Goal: Task Accomplishment & Management: Manage account settings

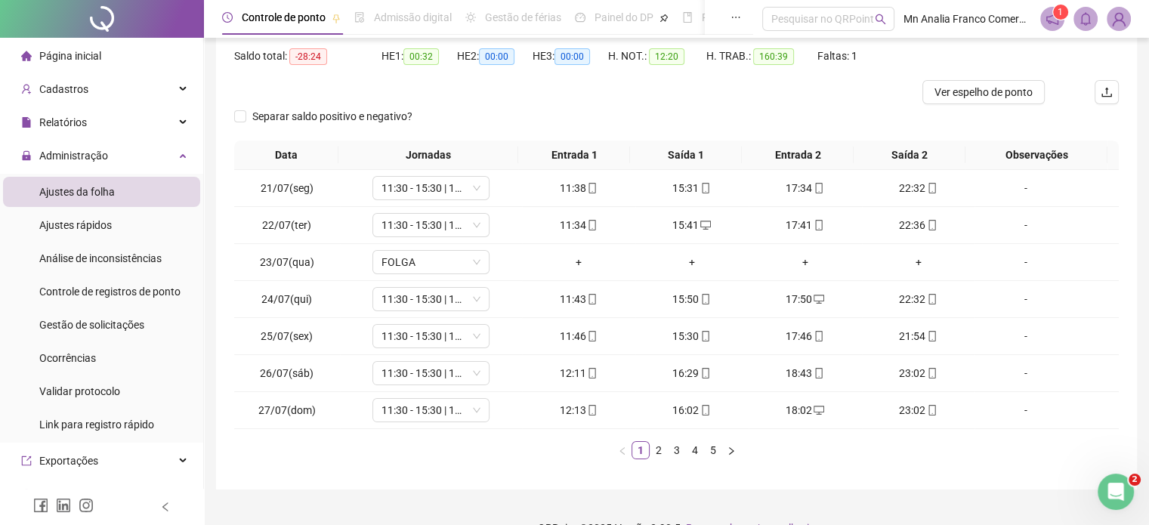
scroll to position [182, 0]
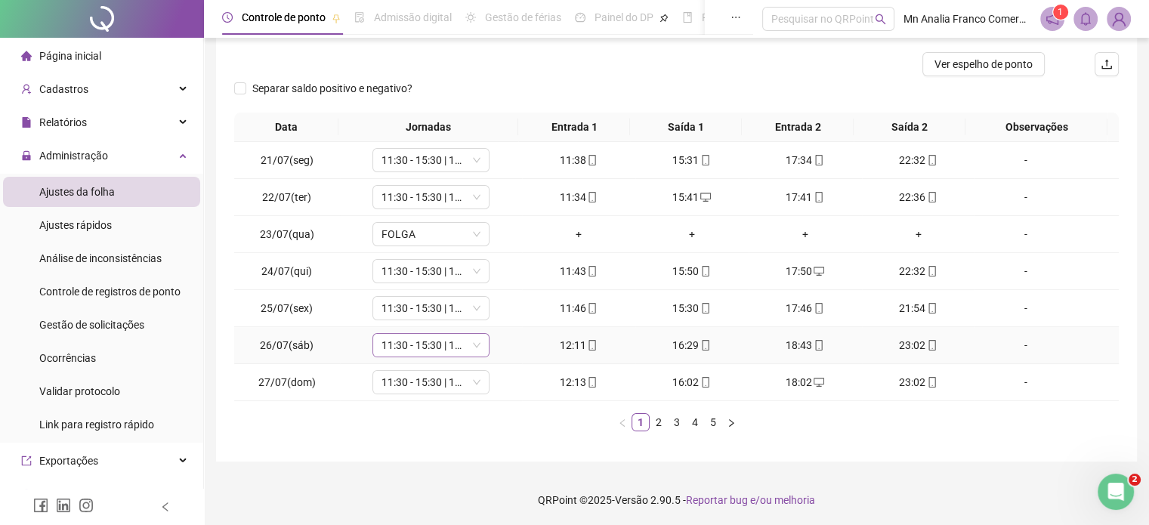
click at [446, 345] on span "11:30 - 15:30 | 17:30 - 22:30" at bounding box center [430, 345] width 99 height 23
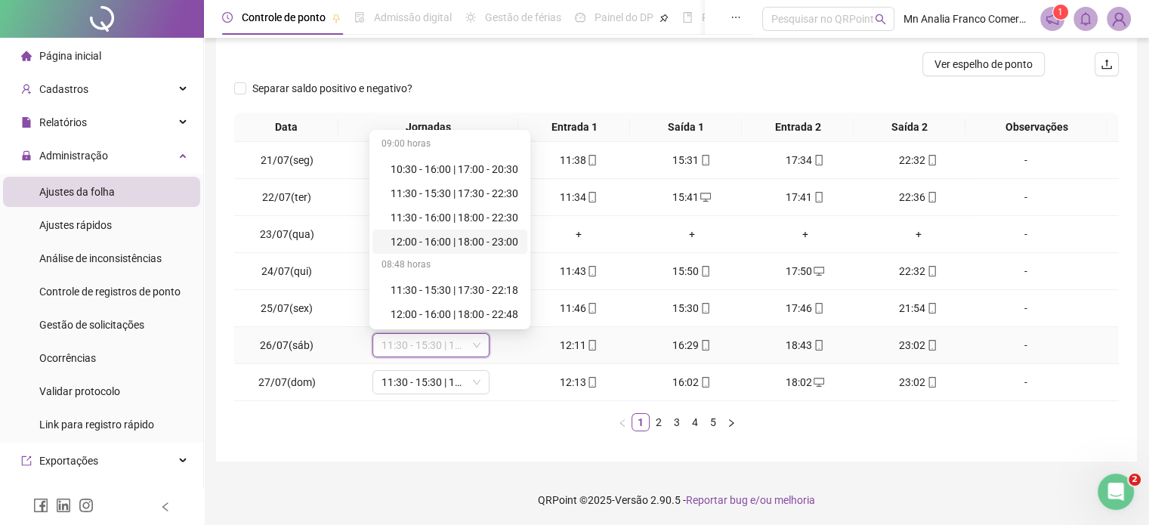
click at [424, 241] on div "12:00 - 16:00 | 18:00 - 23:00" at bounding box center [455, 241] width 128 height 17
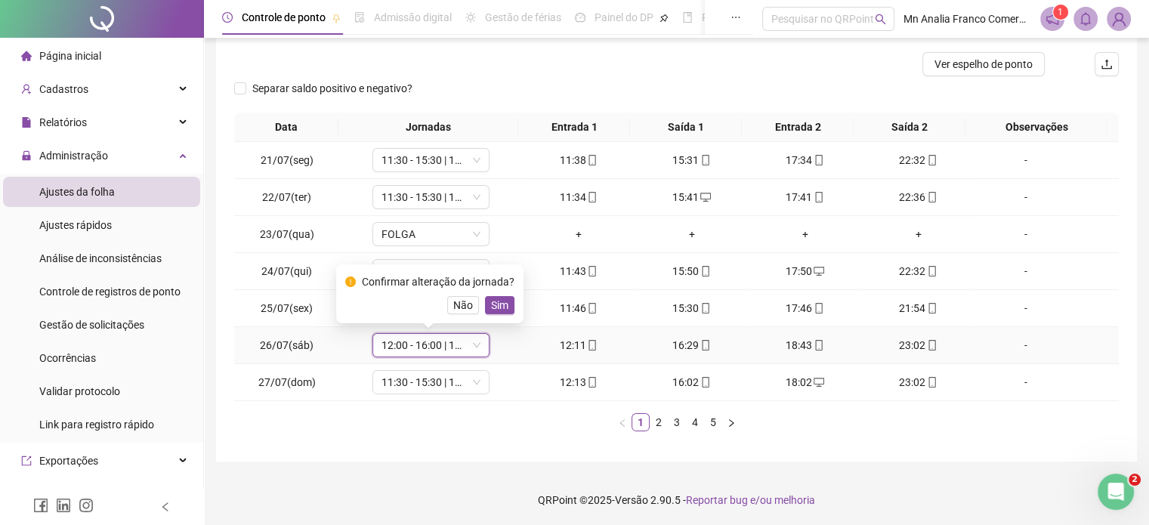
click at [495, 304] on span "Sim" at bounding box center [499, 305] width 17 height 17
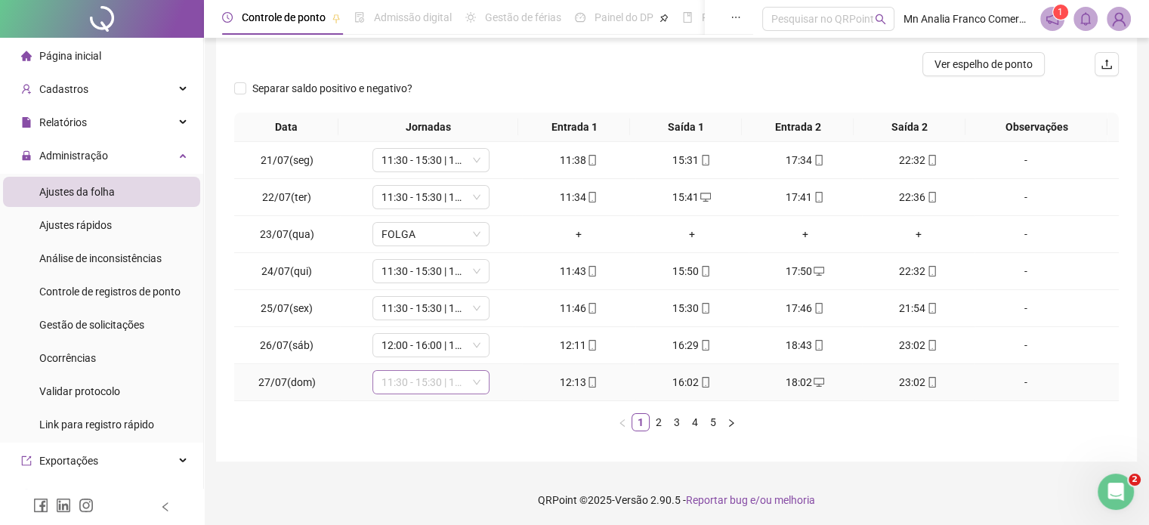
click at [449, 389] on span "11:30 - 15:30 | 17:30 - 22:30" at bounding box center [430, 382] width 99 height 23
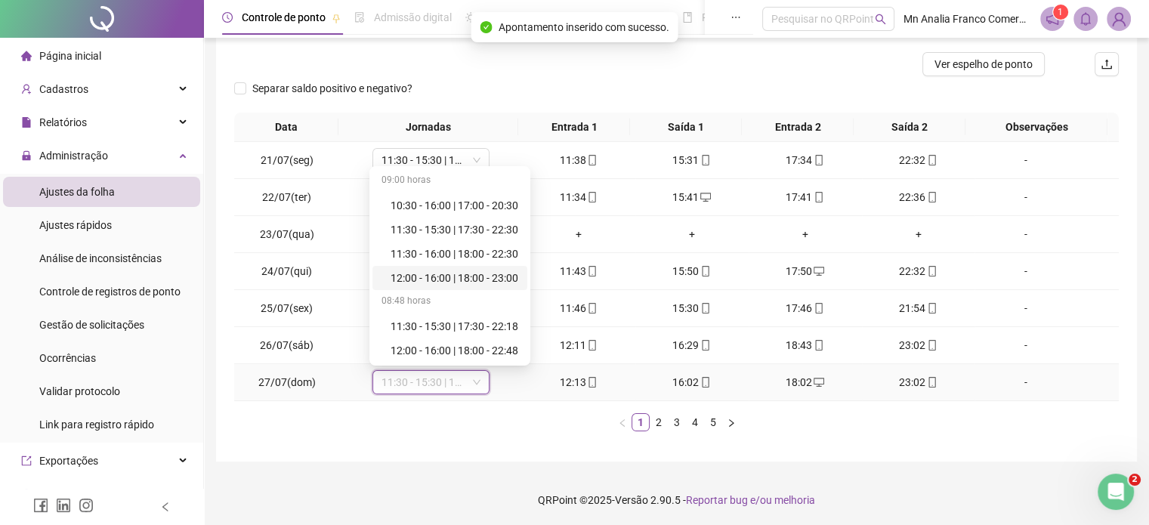
click at [431, 277] on div "12:00 - 16:00 | 18:00 - 23:00" at bounding box center [455, 278] width 128 height 17
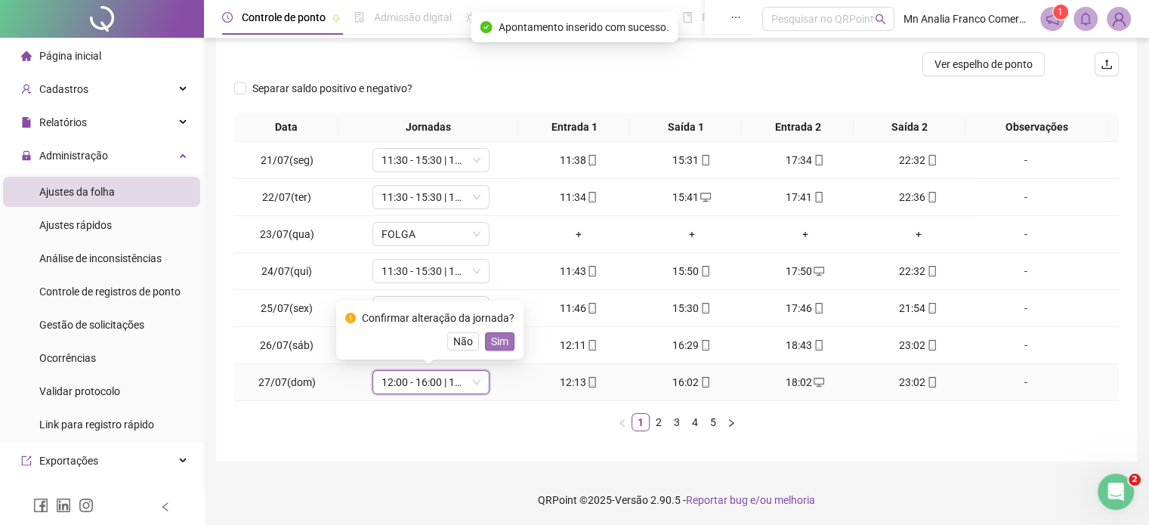
click at [502, 347] on span "Sim" at bounding box center [499, 341] width 17 height 17
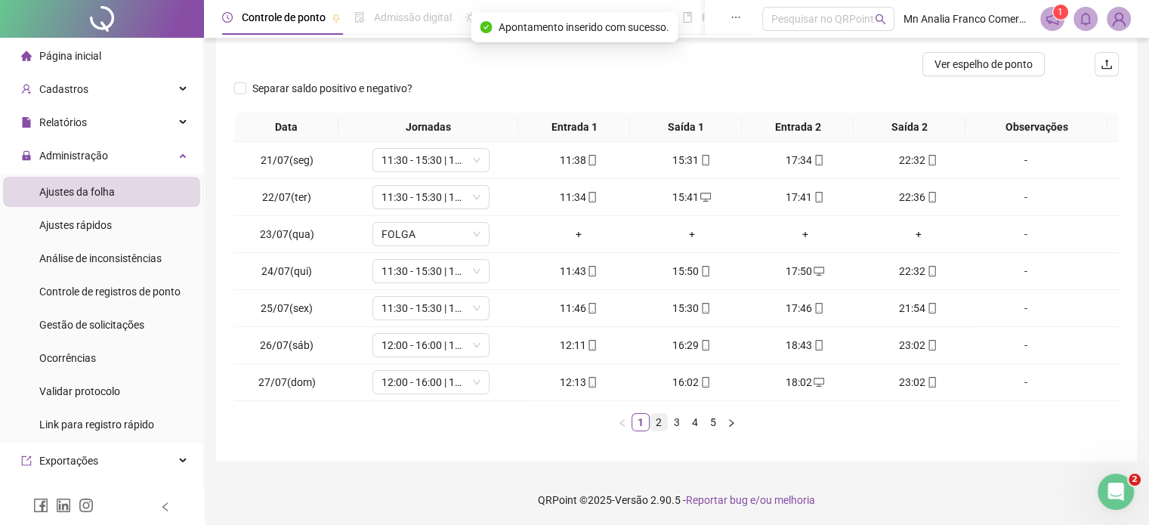
click at [656, 423] on link "2" at bounding box center [658, 422] width 17 height 17
click at [674, 418] on link "3" at bounding box center [676, 422] width 17 height 17
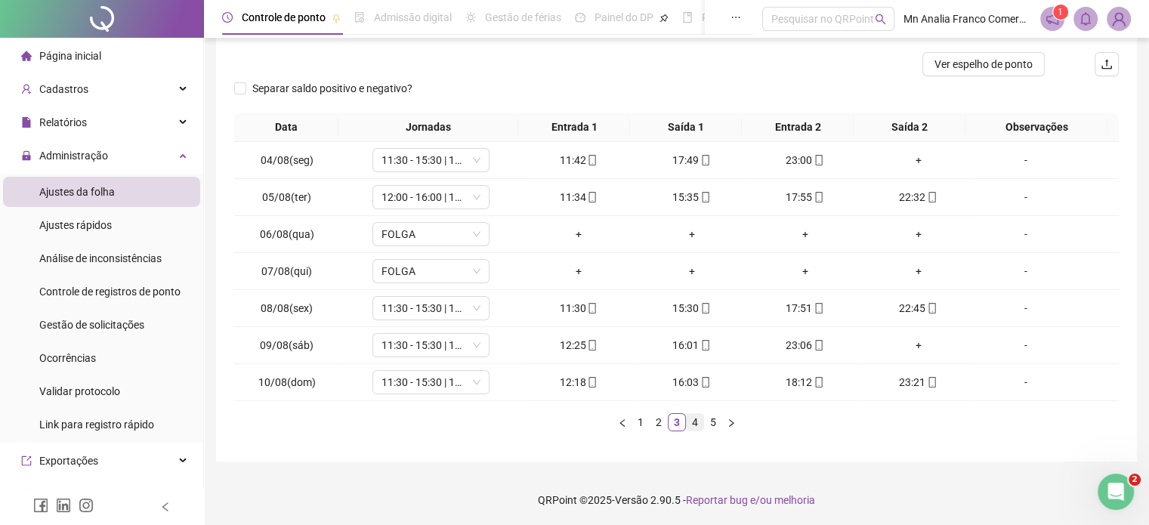
click at [695, 421] on link "4" at bounding box center [695, 422] width 17 height 17
click at [708, 424] on link "5" at bounding box center [713, 422] width 17 height 17
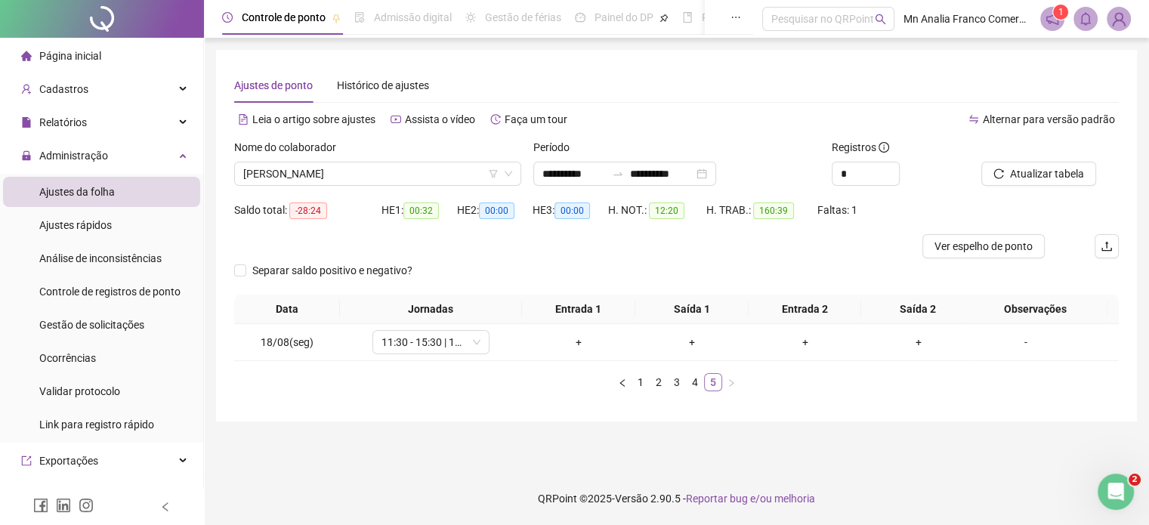
scroll to position [0, 0]
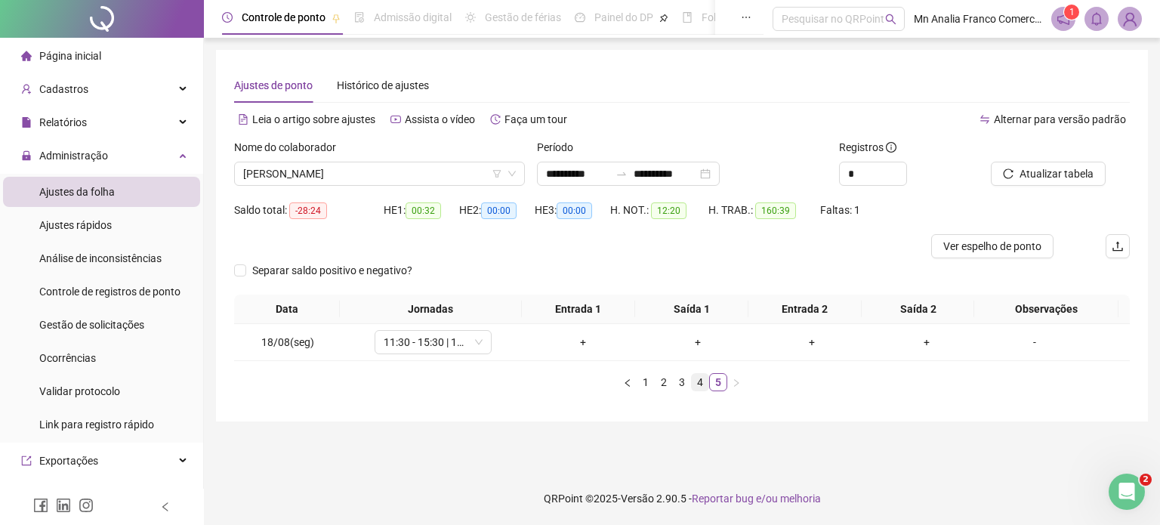
click at [702, 381] on link "4" at bounding box center [700, 382] width 17 height 17
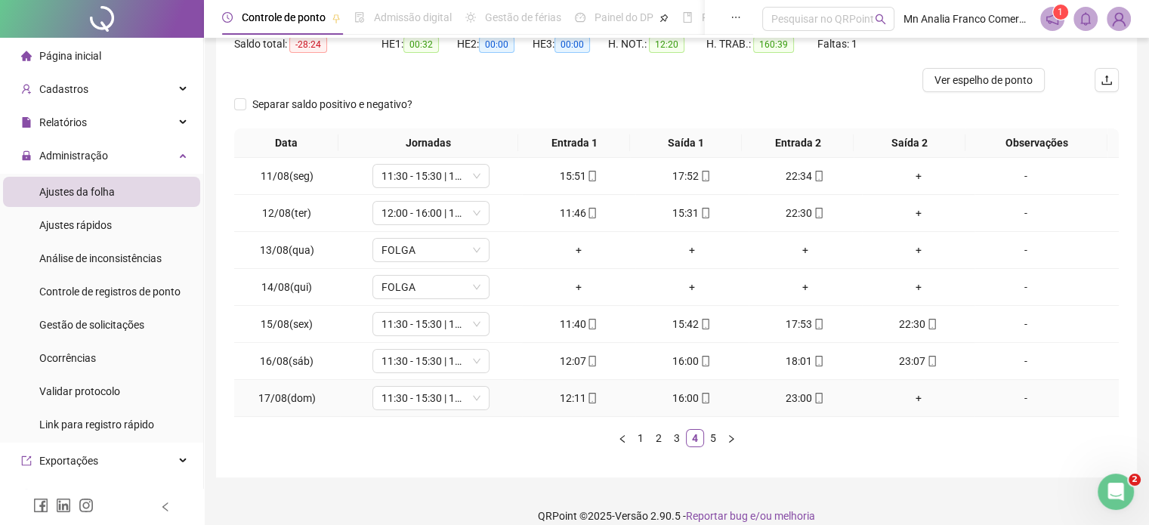
scroll to position [182, 0]
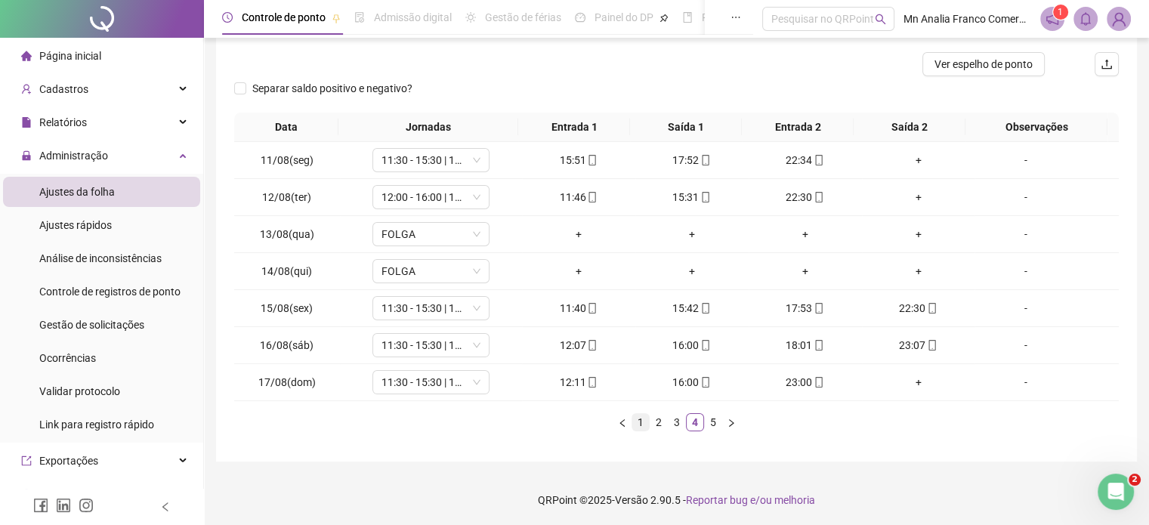
click at [634, 421] on link "1" at bounding box center [640, 422] width 17 height 17
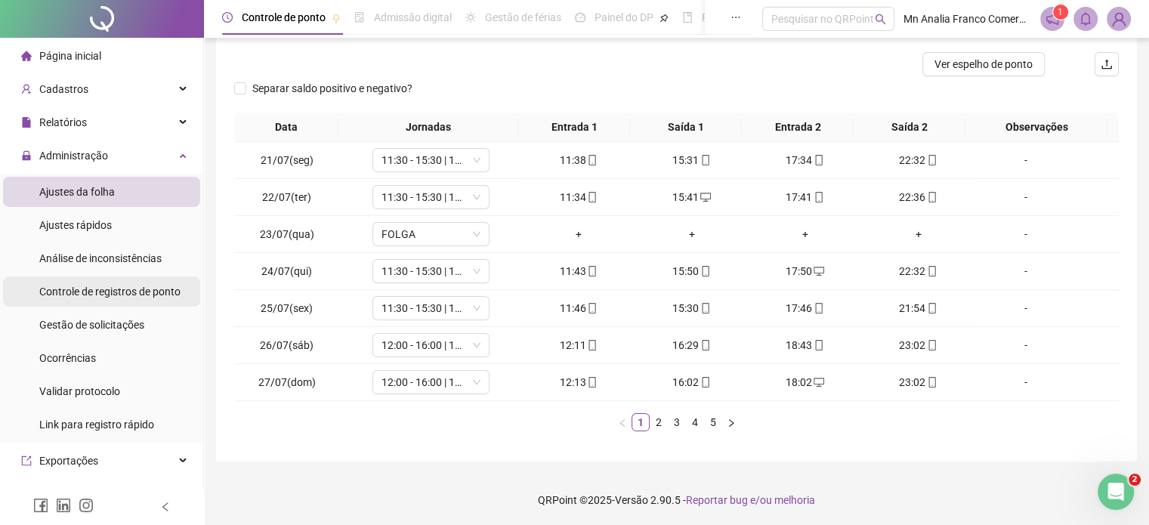
click at [155, 292] on span "Controle de registros de ponto" at bounding box center [109, 292] width 141 height 12
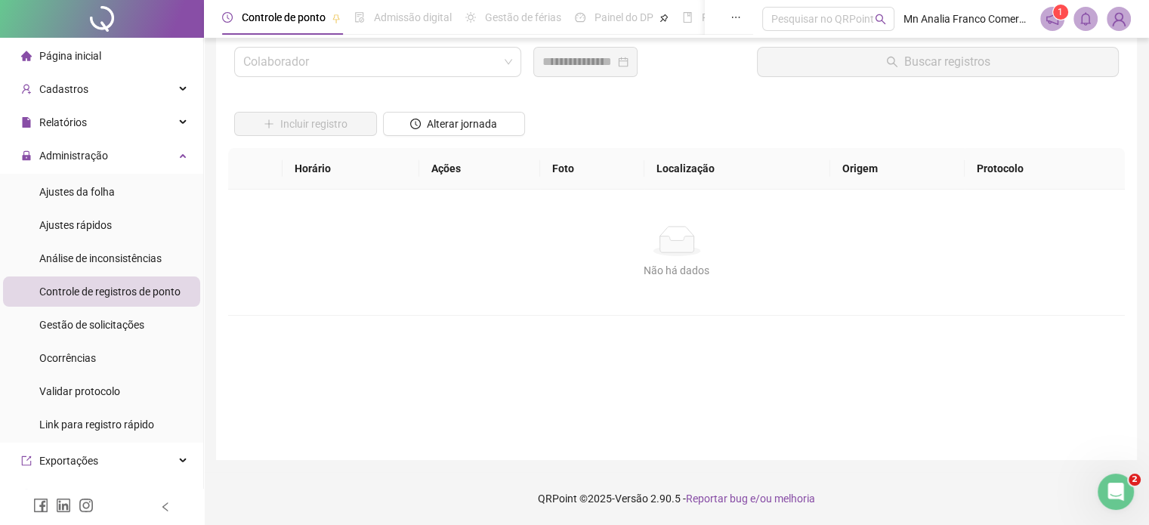
scroll to position [43, 0]
click at [465, 57] on input "search" at bounding box center [370, 62] width 255 height 29
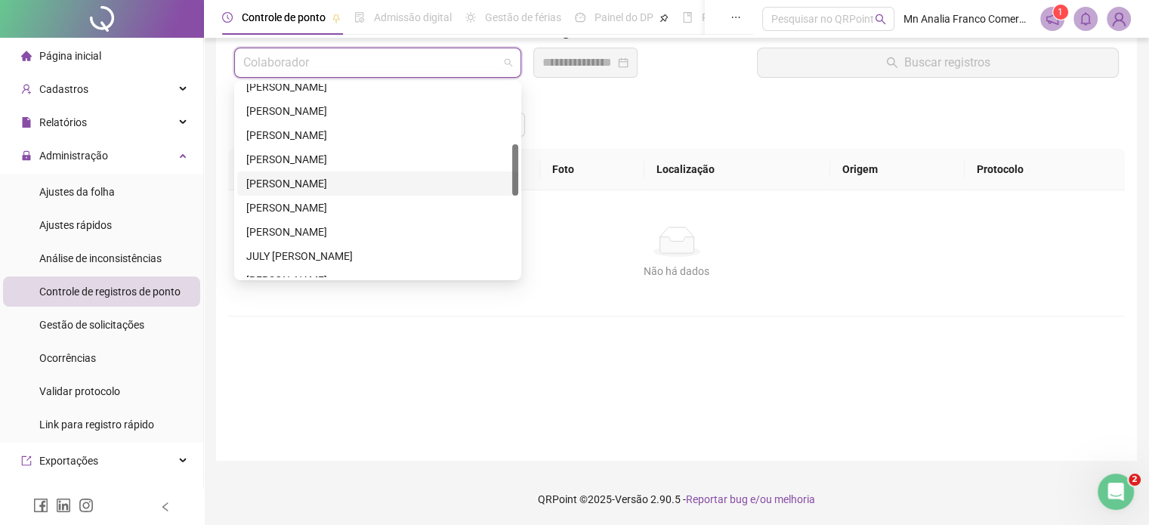
scroll to position [302, 0]
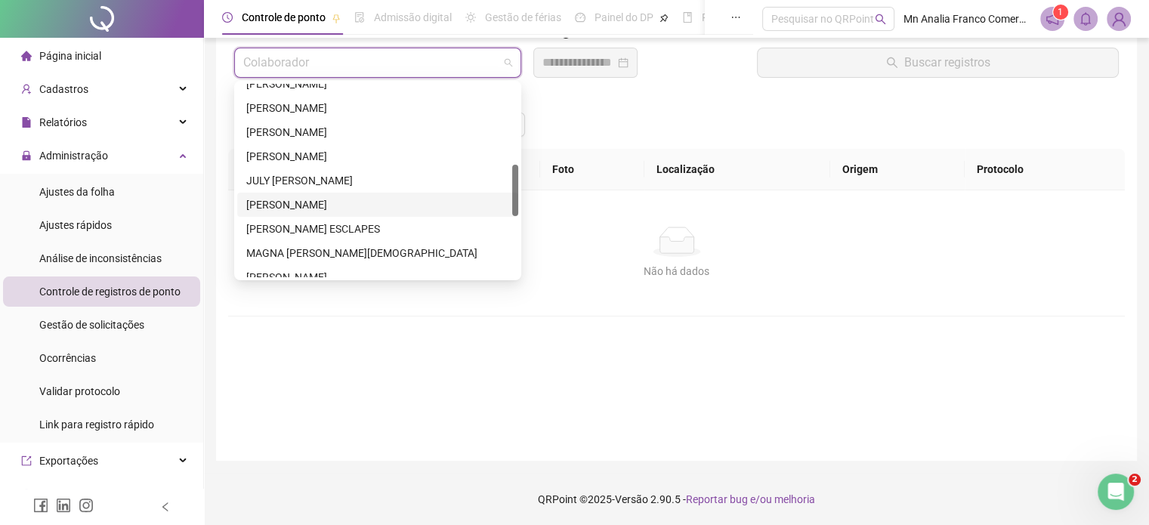
click at [424, 202] on div "[PERSON_NAME]" at bounding box center [377, 204] width 263 height 17
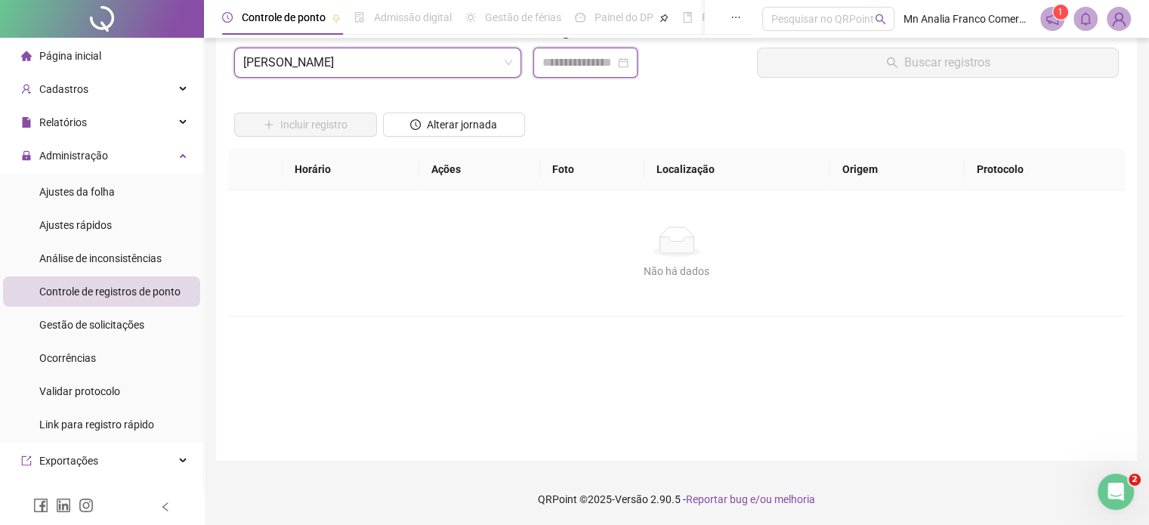
click at [585, 63] on input at bounding box center [578, 63] width 73 height 18
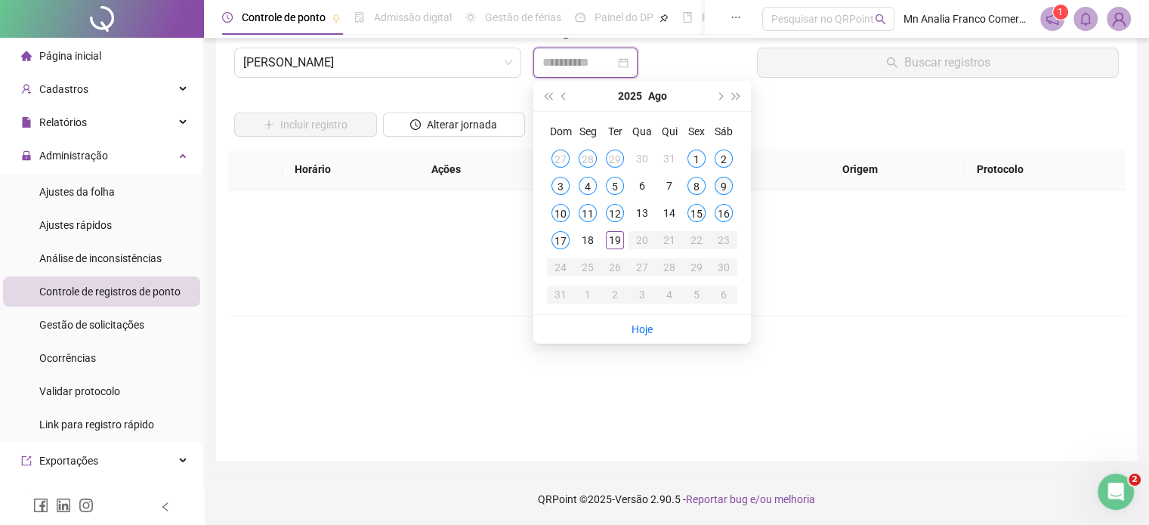
type input "**********"
click at [721, 177] on div "9" at bounding box center [724, 186] width 18 height 18
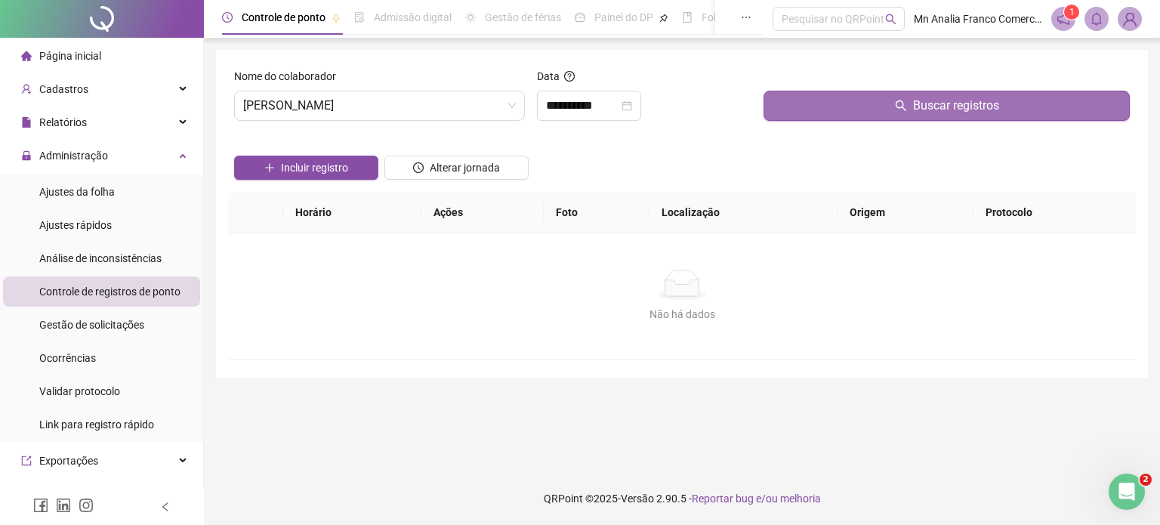
click at [881, 109] on button "Buscar registros" at bounding box center [947, 106] width 366 height 30
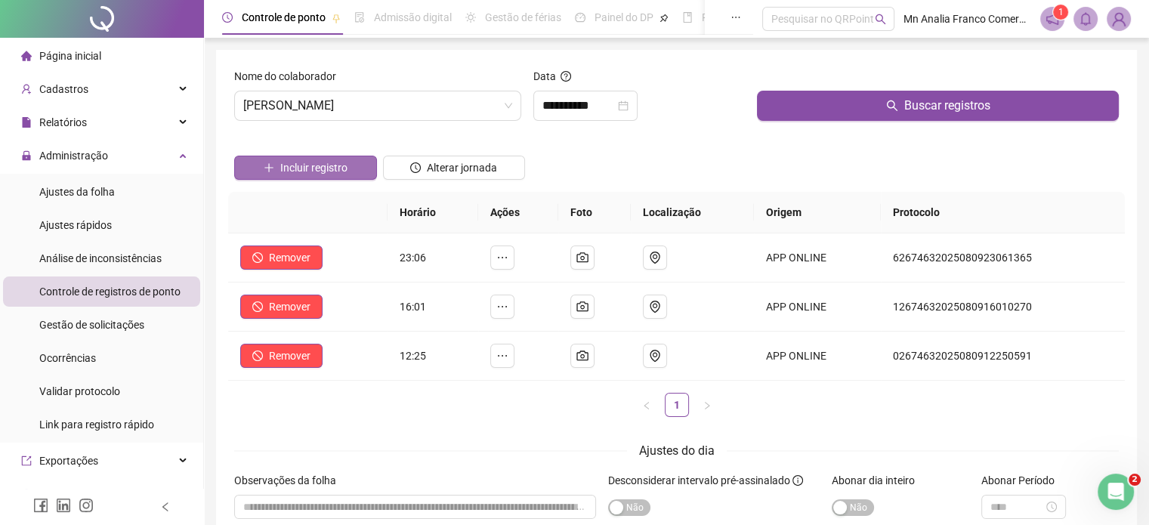
click at [298, 168] on span "Incluir registro" at bounding box center [313, 167] width 67 height 17
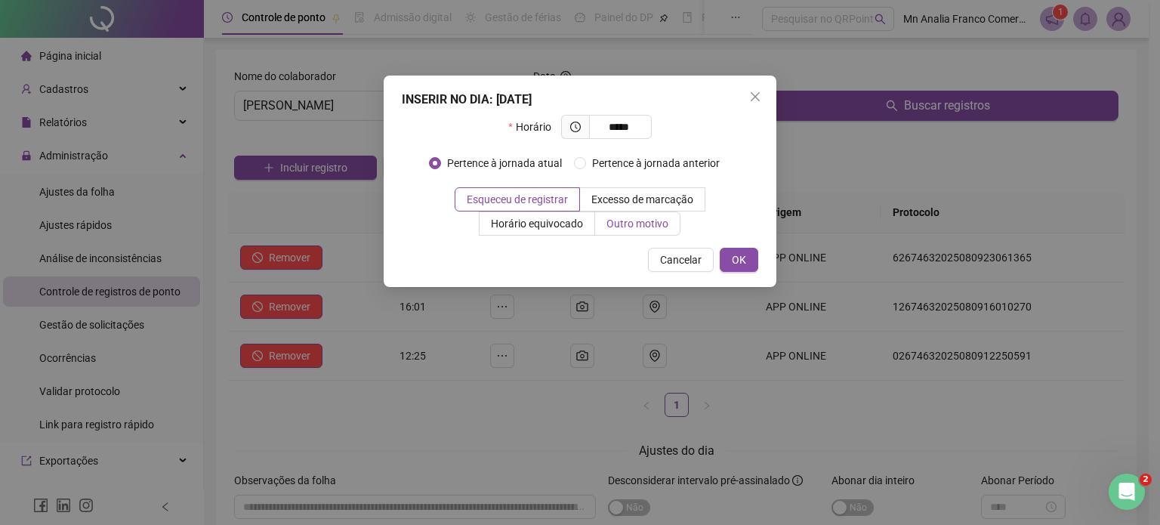
type input "*****"
click at [606, 229] on label "Outro motivo" at bounding box center [637, 223] width 85 height 24
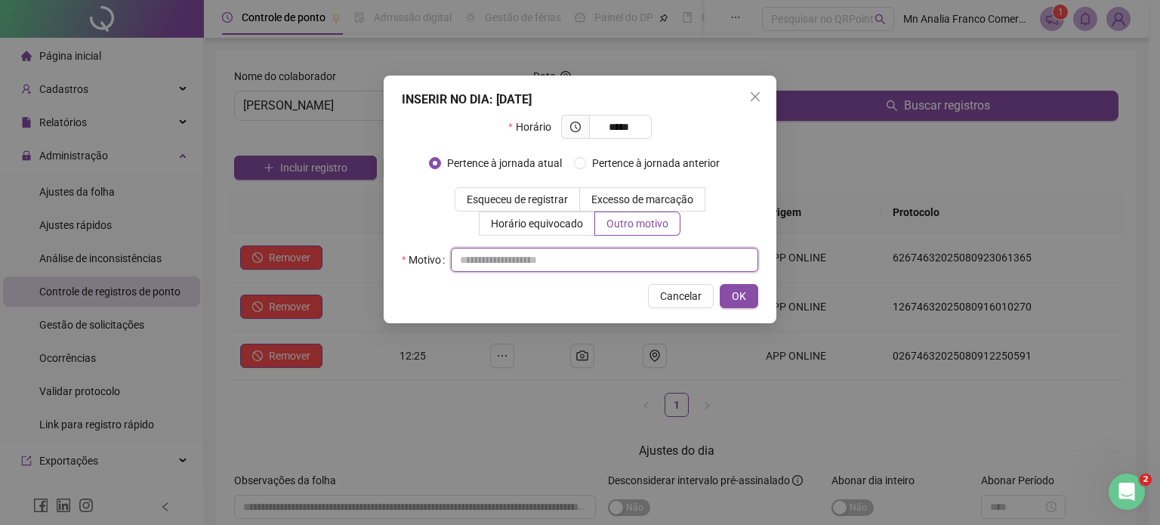
click at [604, 259] on input "text" at bounding box center [604, 260] width 307 height 24
type input "*"
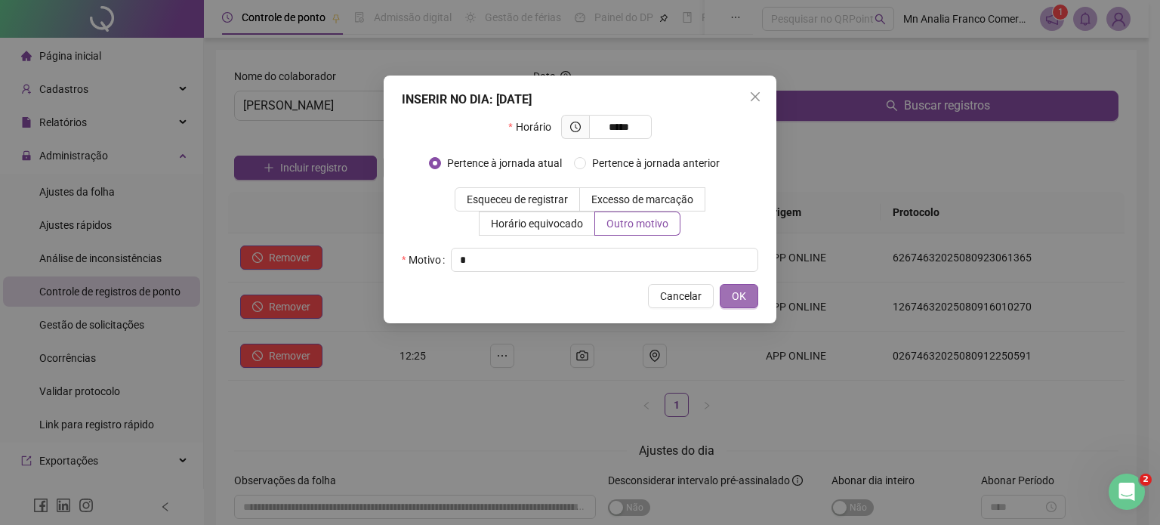
click at [736, 299] on span "OK" at bounding box center [739, 296] width 14 height 17
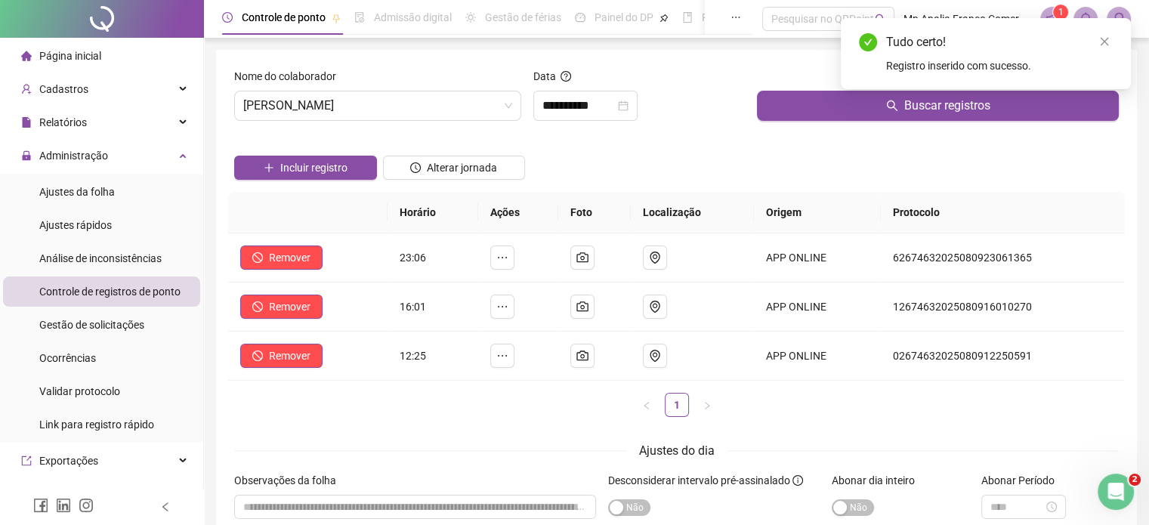
click at [573, 87] on div "Data" at bounding box center [639, 79] width 212 height 23
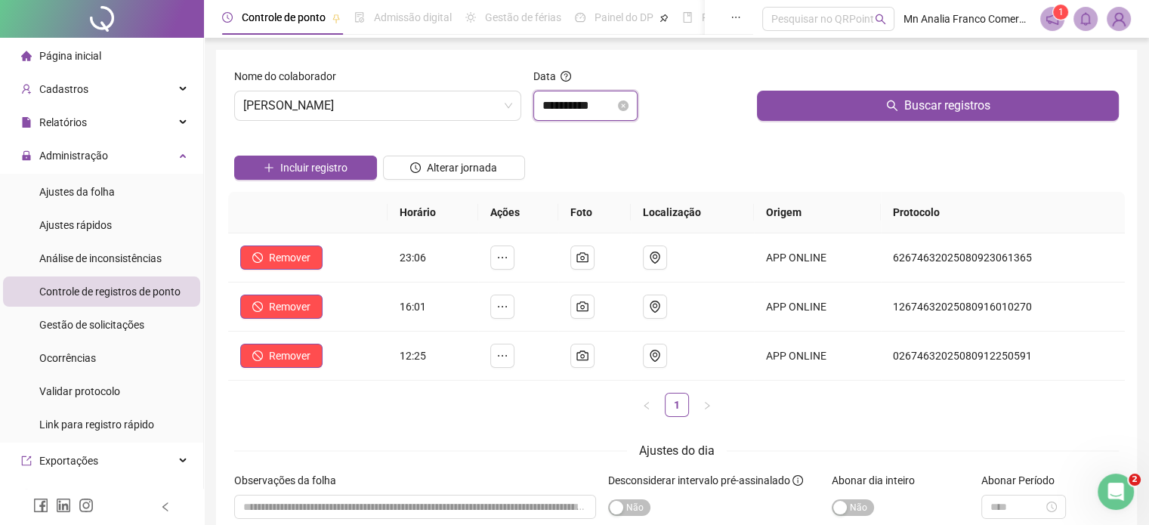
click at [564, 113] on input "**********" at bounding box center [578, 106] width 73 height 18
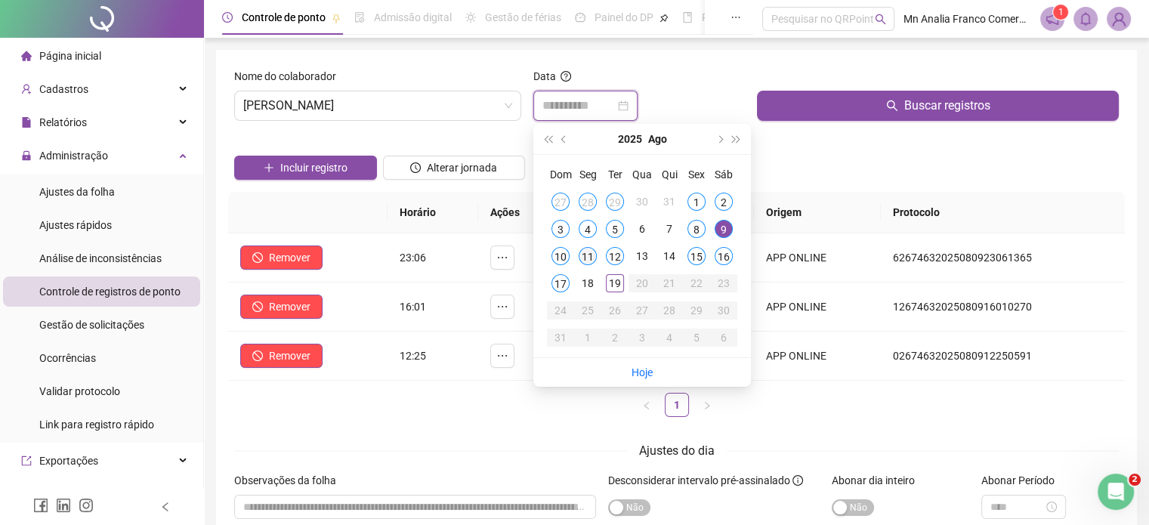
type input "**********"
click at [586, 261] on div "11" at bounding box center [588, 256] width 18 height 18
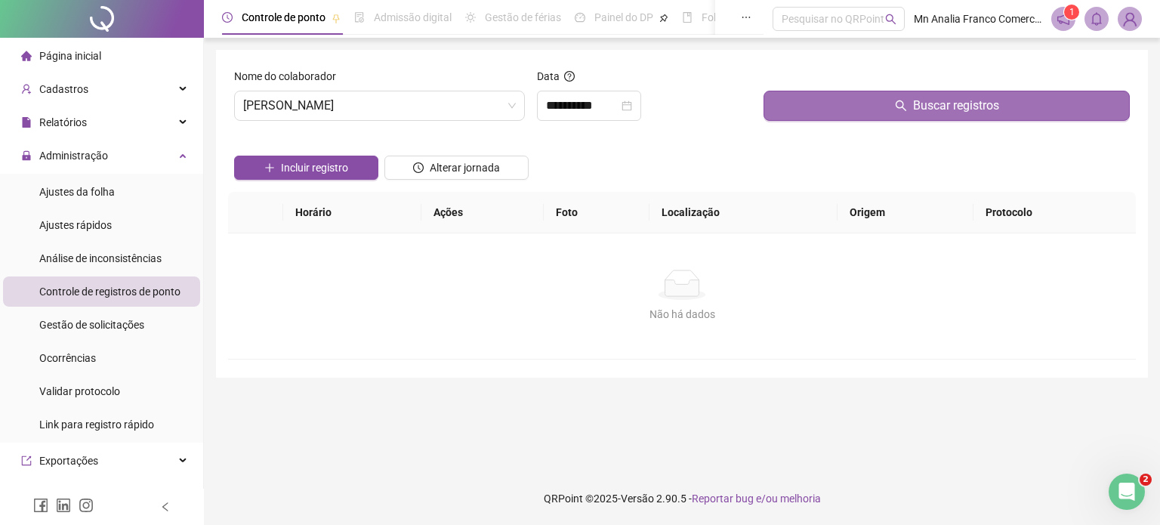
click at [844, 114] on button "Buscar registros" at bounding box center [947, 106] width 366 height 30
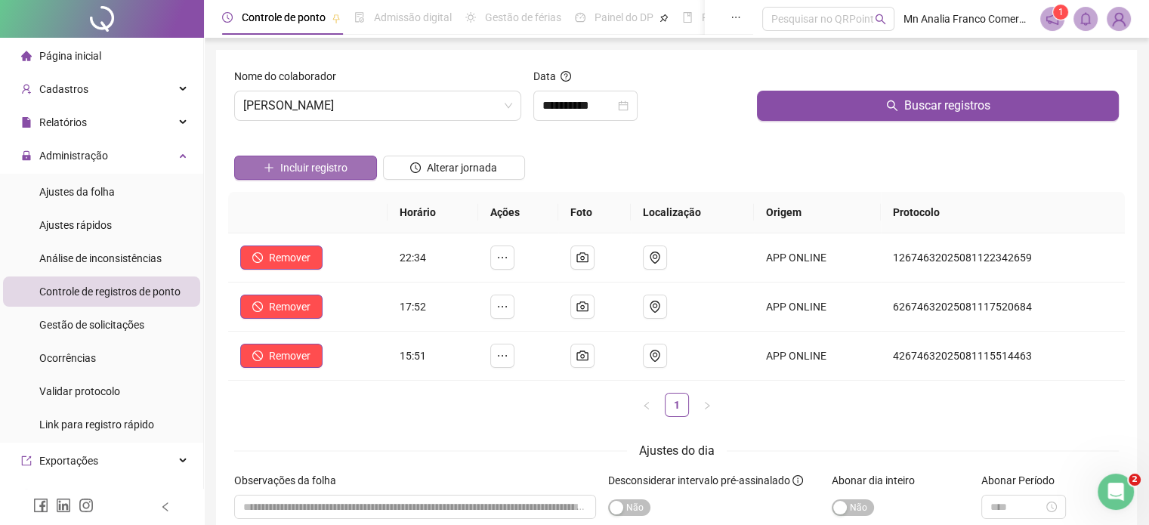
click at [296, 168] on span "Incluir registro" at bounding box center [313, 167] width 67 height 17
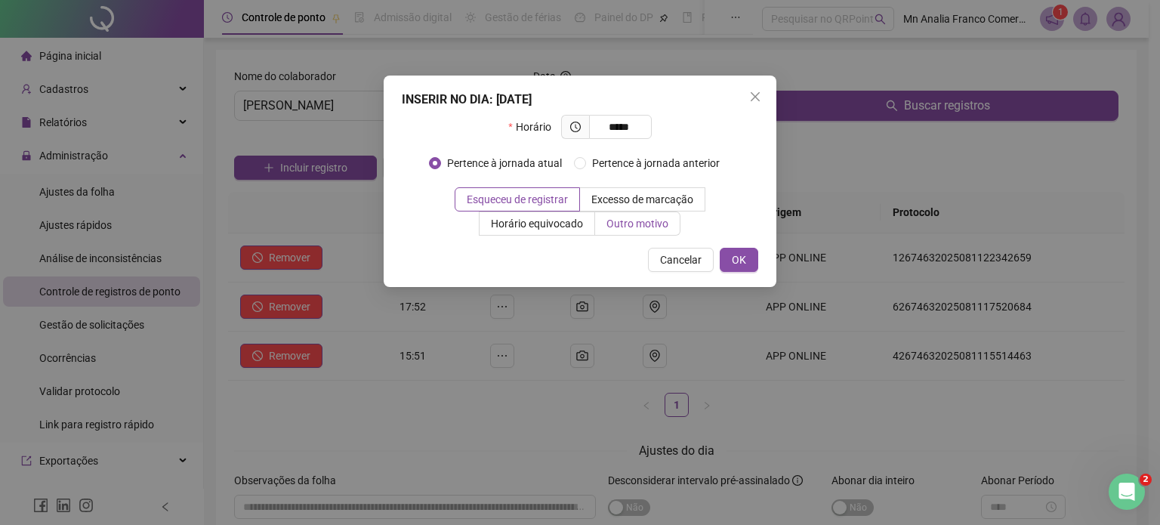
type input "*****"
click at [668, 222] on span "Outro motivo" at bounding box center [638, 224] width 62 height 12
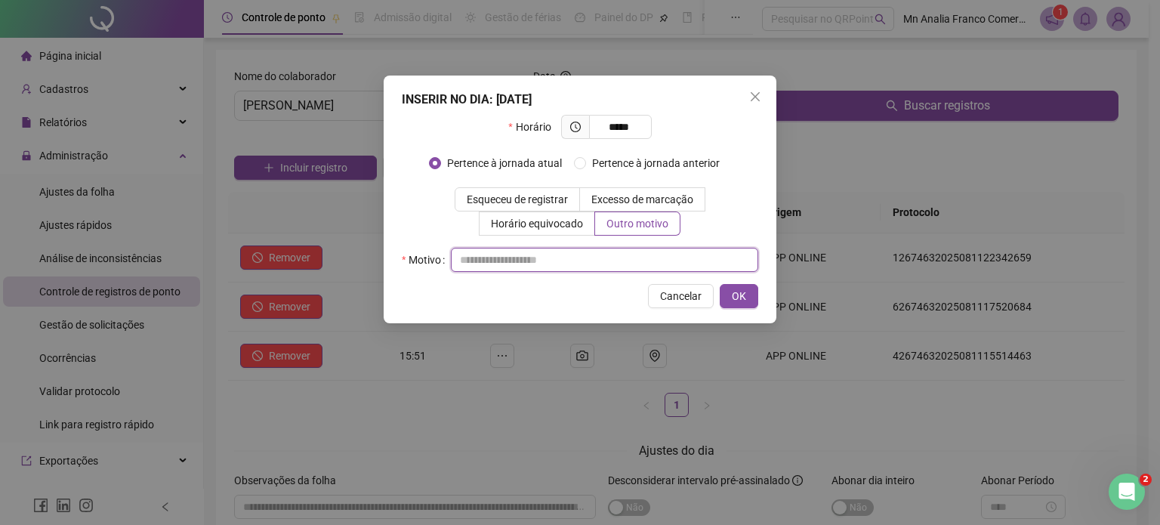
click at [670, 262] on input "text" at bounding box center [604, 260] width 307 height 24
type input "*"
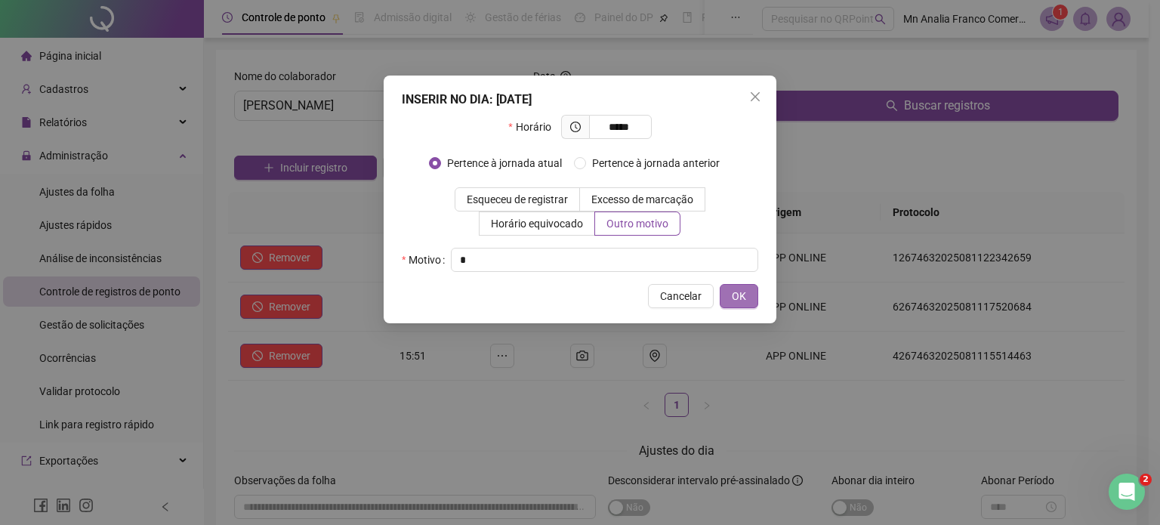
click at [749, 301] on button "OK" at bounding box center [739, 296] width 39 height 24
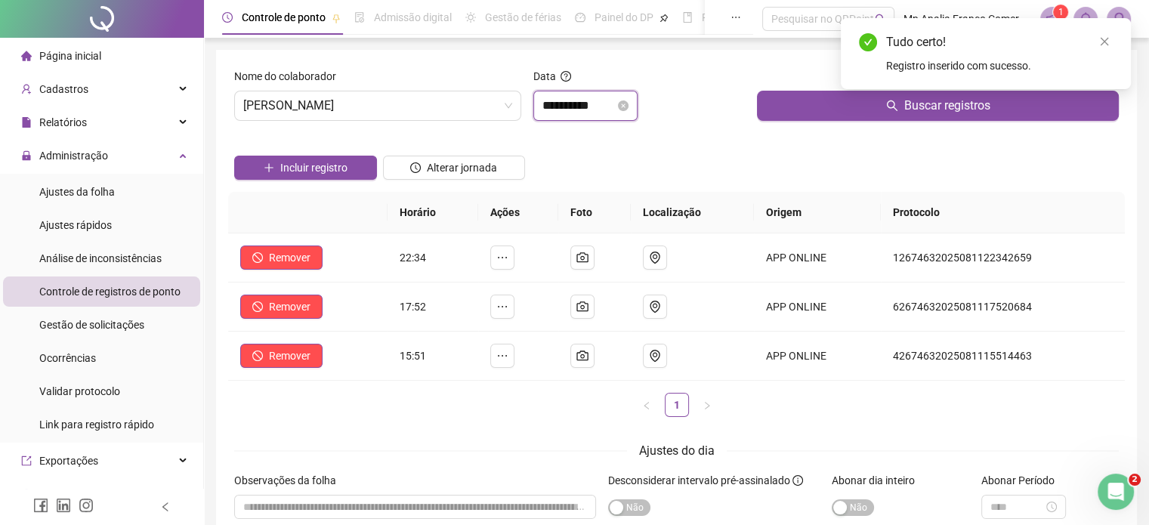
click at [575, 105] on input "**********" at bounding box center [578, 106] width 73 height 18
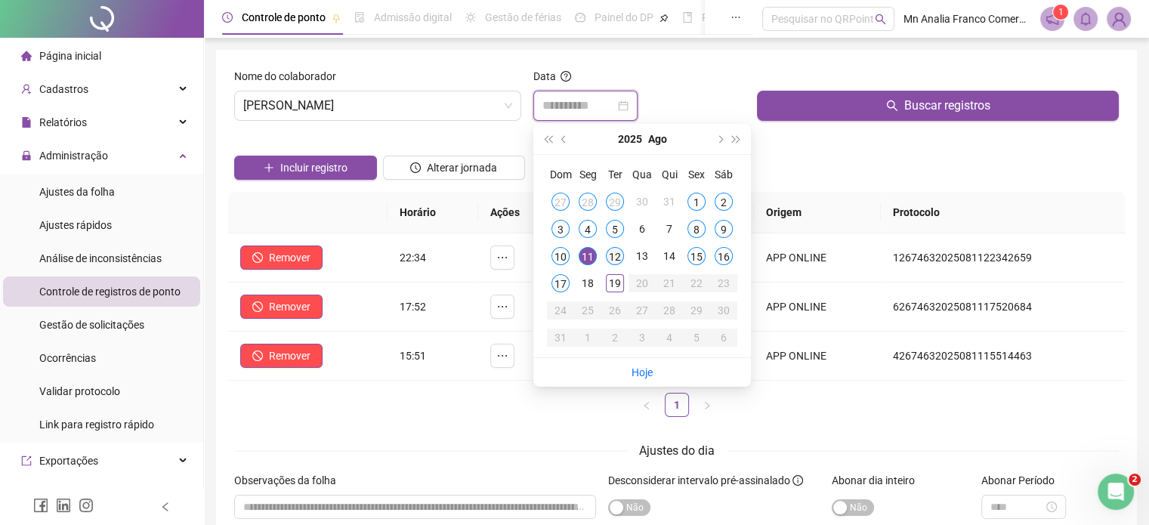
type input "**********"
click at [616, 253] on div "12" at bounding box center [615, 256] width 18 height 18
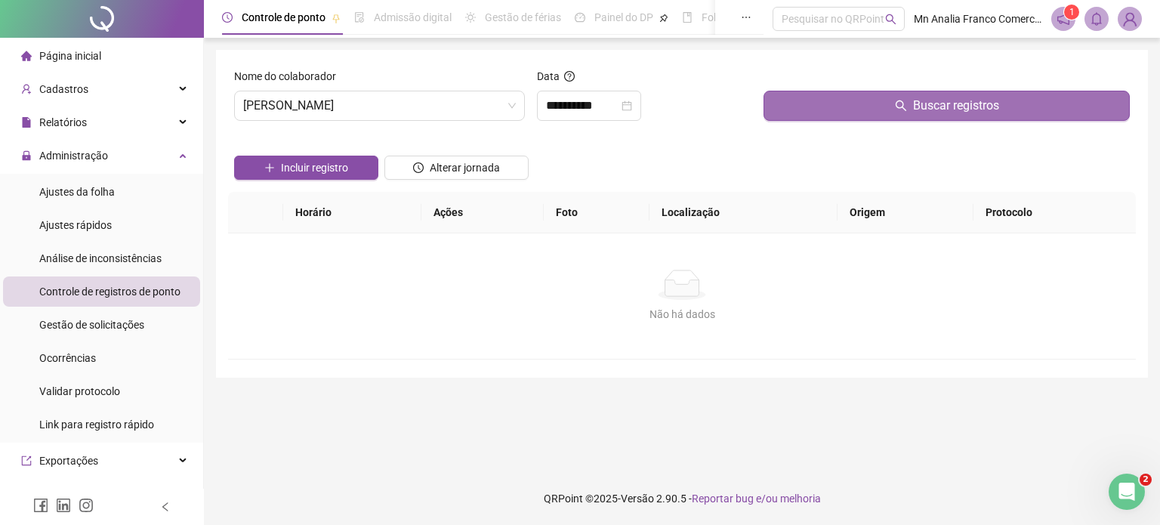
click at [797, 99] on button "Buscar registros" at bounding box center [947, 106] width 366 height 30
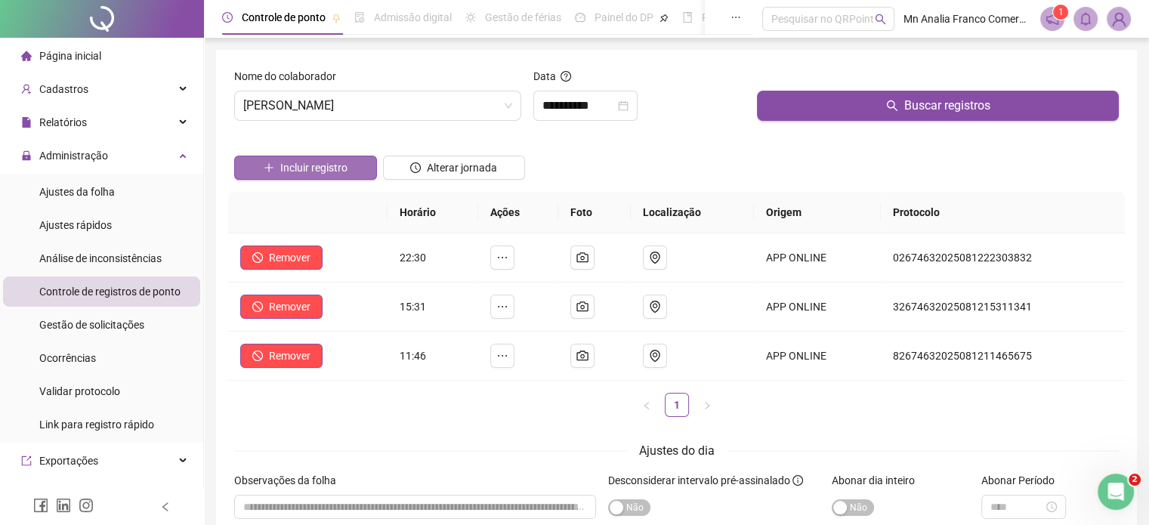
click at [338, 171] on span "Incluir registro" at bounding box center [313, 167] width 67 height 17
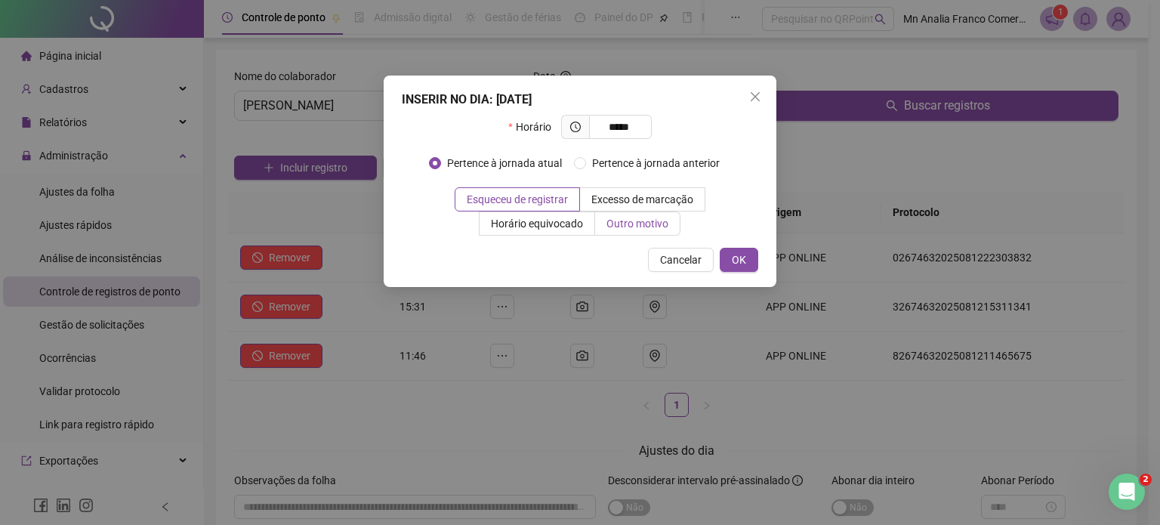
type input "*****"
click at [637, 224] on span "Outro motivo" at bounding box center [638, 224] width 62 height 12
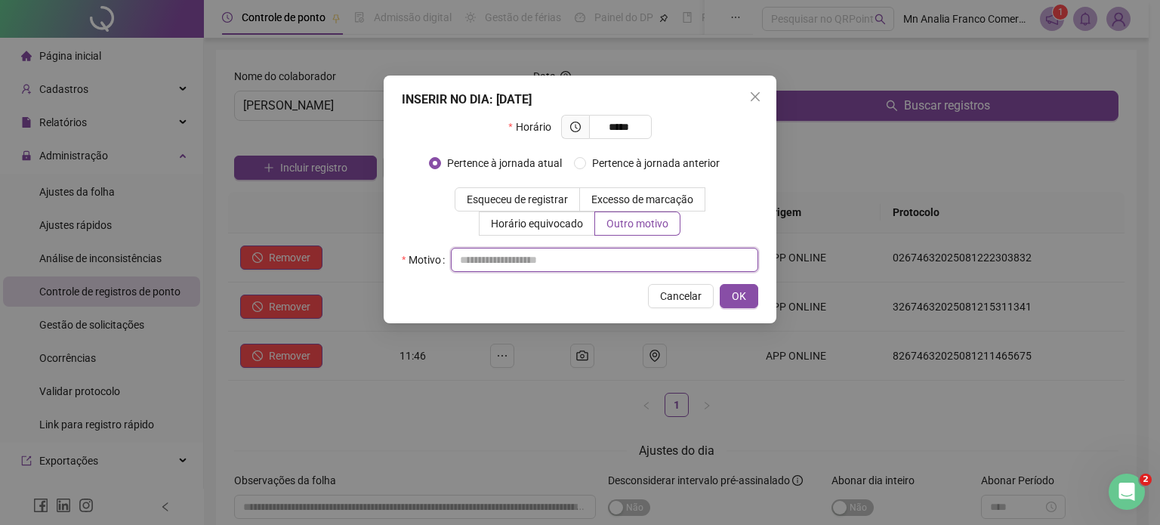
click at [644, 264] on input "text" at bounding box center [604, 260] width 307 height 24
type input "*"
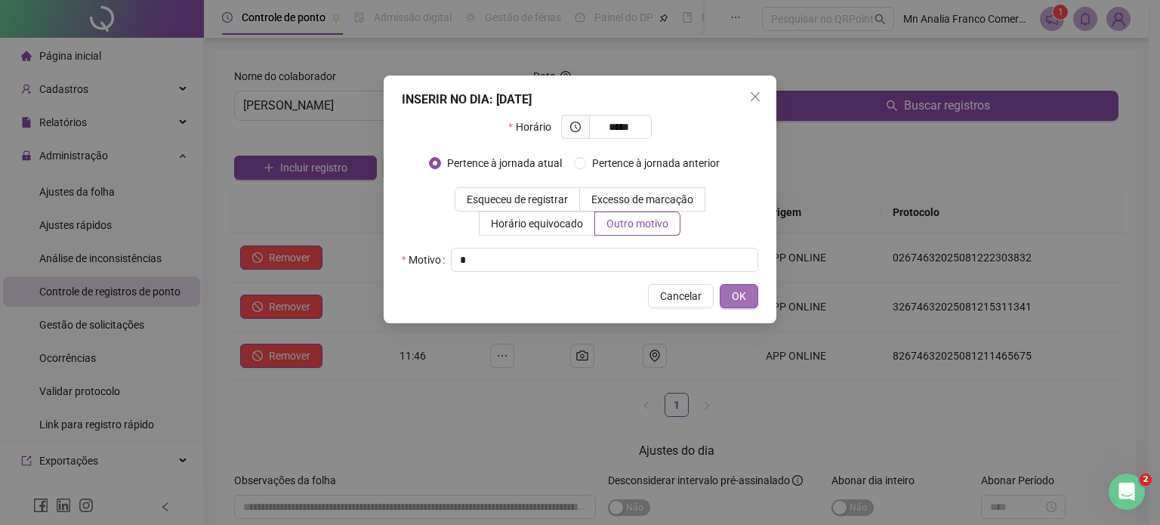
click at [744, 290] on span "OK" at bounding box center [739, 296] width 14 height 17
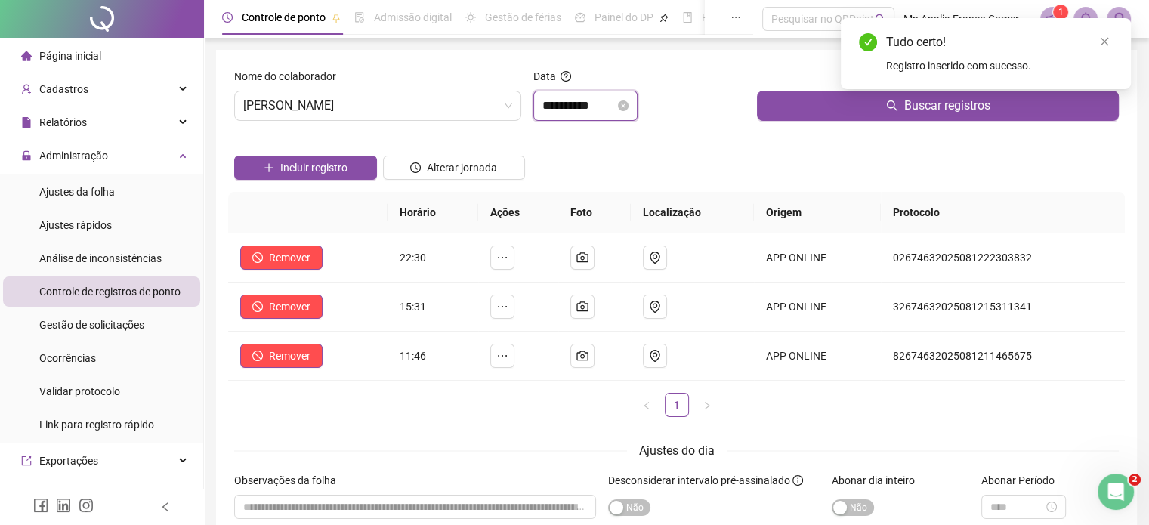
click at [613, 101] on input "**********" at bounding box center [578, 106] width 73 height 18
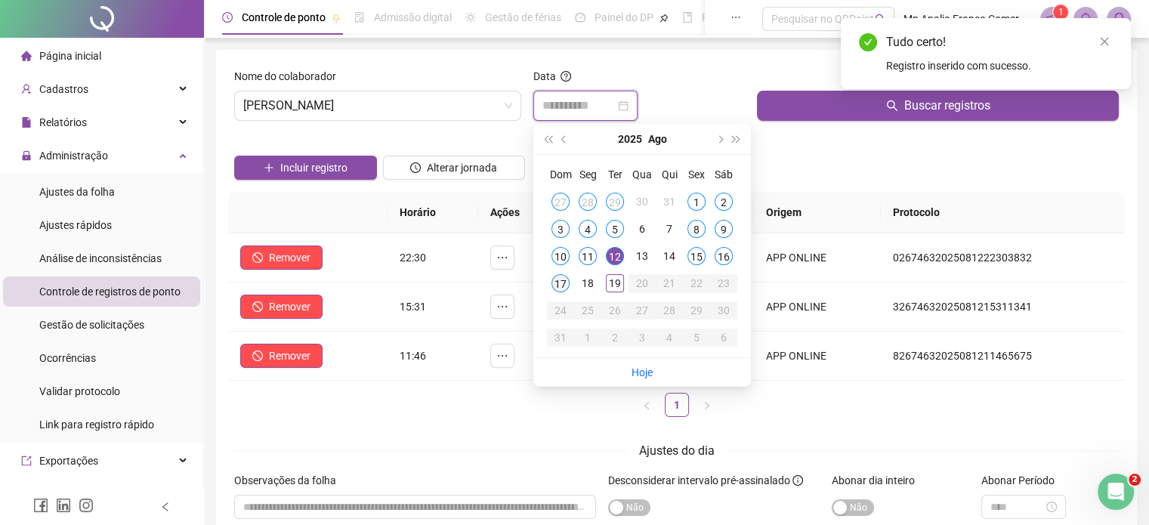
type input "**********"
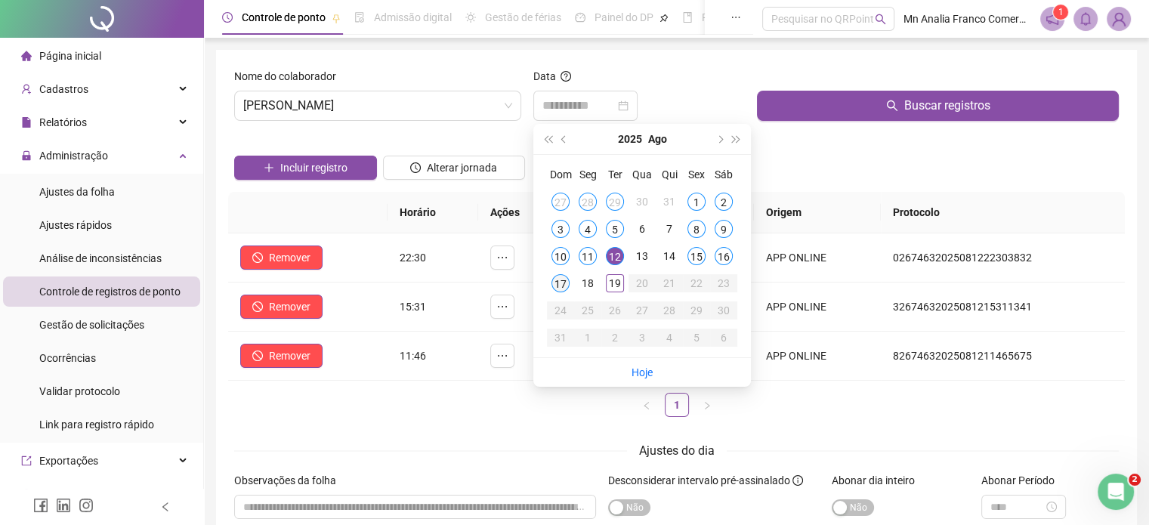
click at [563, 289] on div "17" at bounding box center [560, 283] width 18 height 18
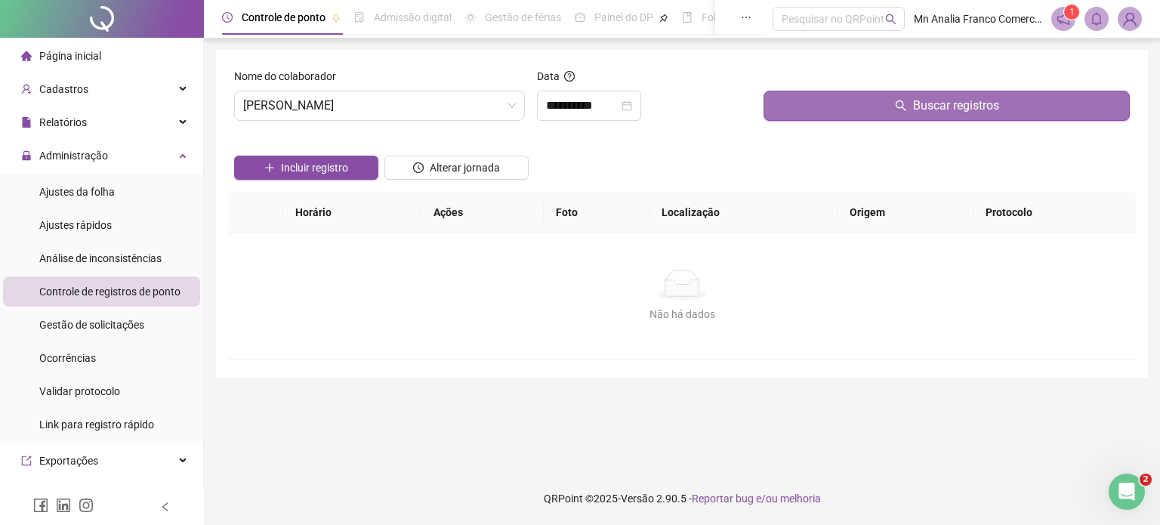
click at [825, 99] on button "Buscar registros" at bounding box center [947, 106] width 366 height 30
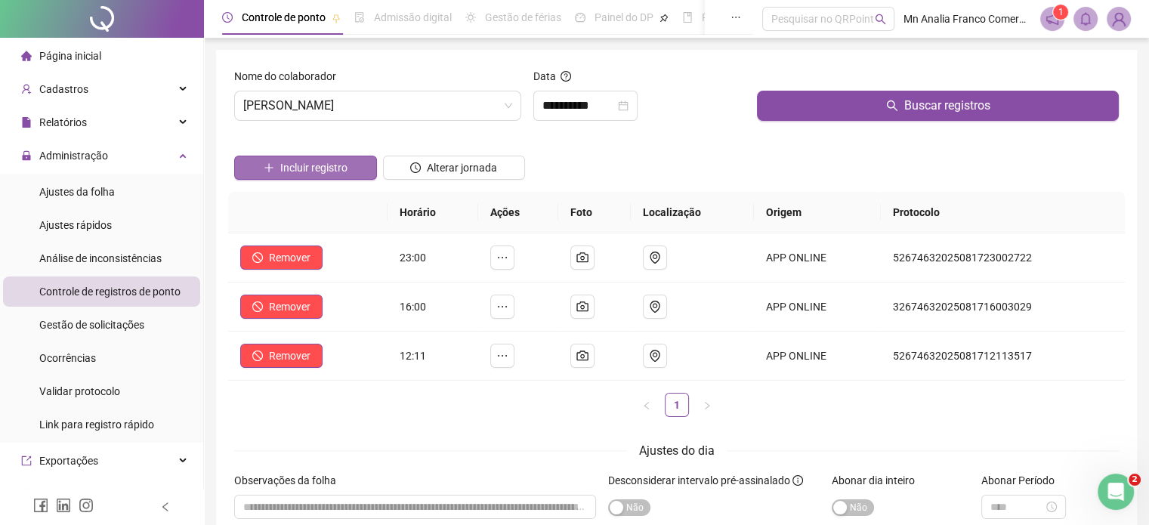
click at [320, 174] on span "Incluir registro" at bounding box center [313, 167] width 67 height 17
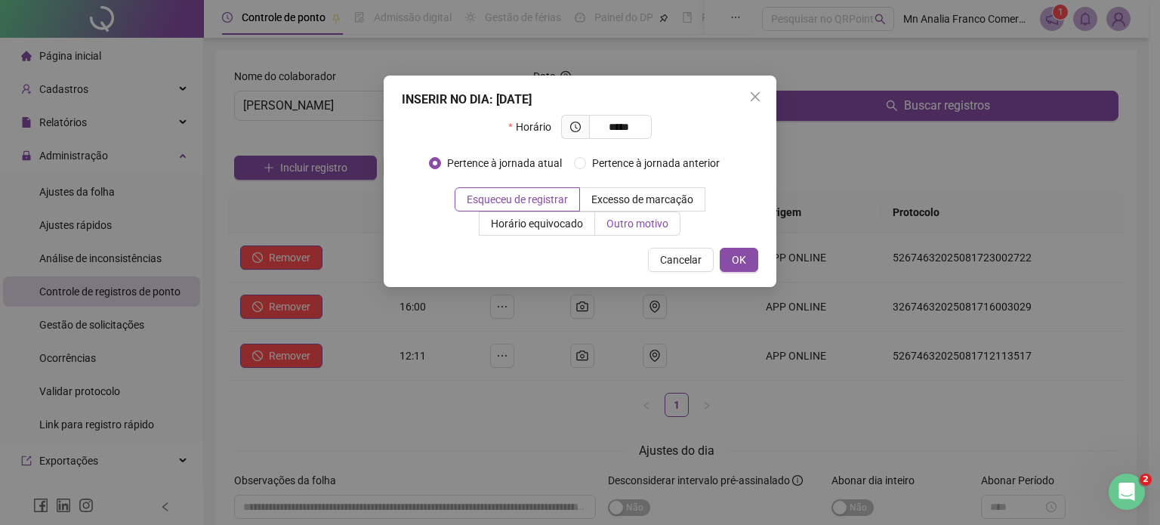
type input "*****"
click at [634, 224] on span "Outro motivo" at bounding box center [638, 224] width 62 height 12
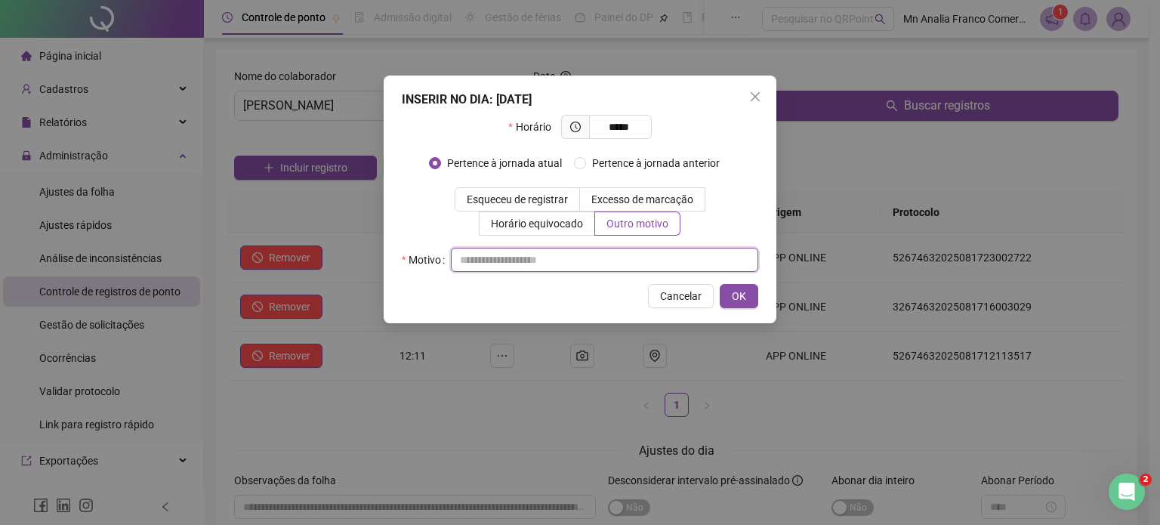
click at [617, 264] on input "text" at bounding box center [604, 260] width 307 height 24
type input "*"
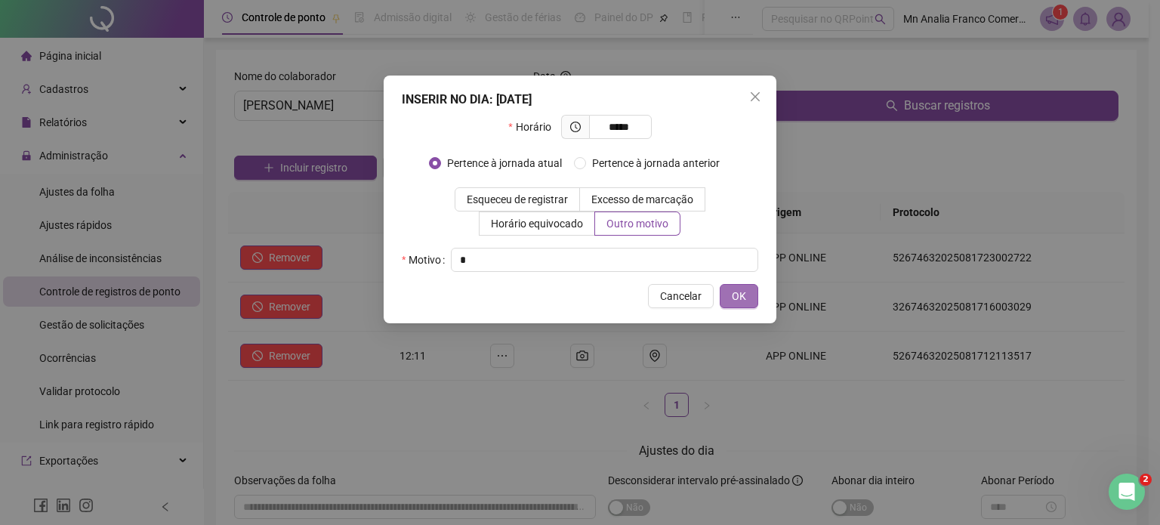
click at [735, 295] on span "OK" at bounding box center [739, 296] width 14 height 17
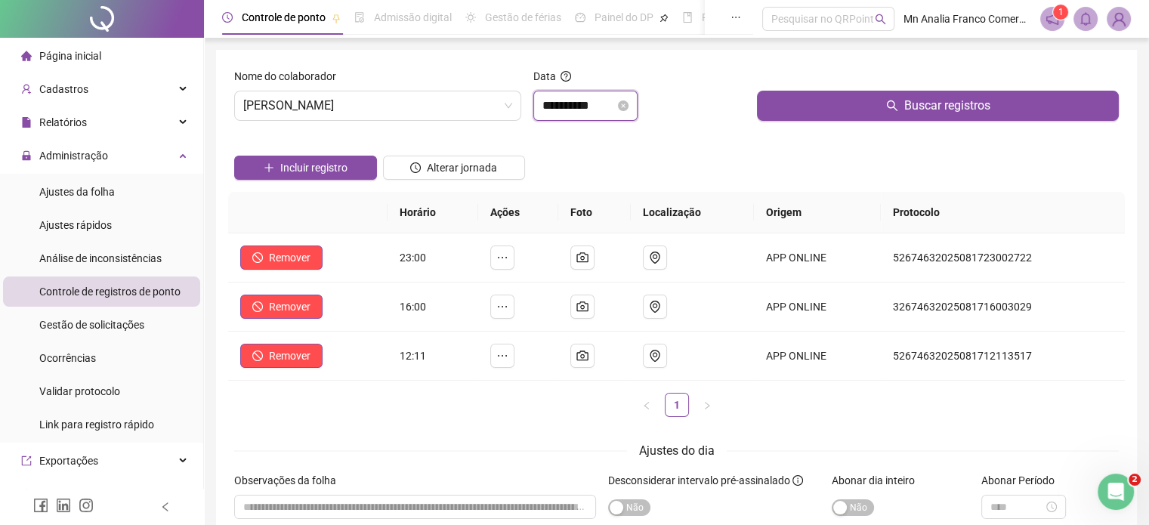
click at [566, 111] on input "**********" at bounding box center [578, 106] width 73 height 18
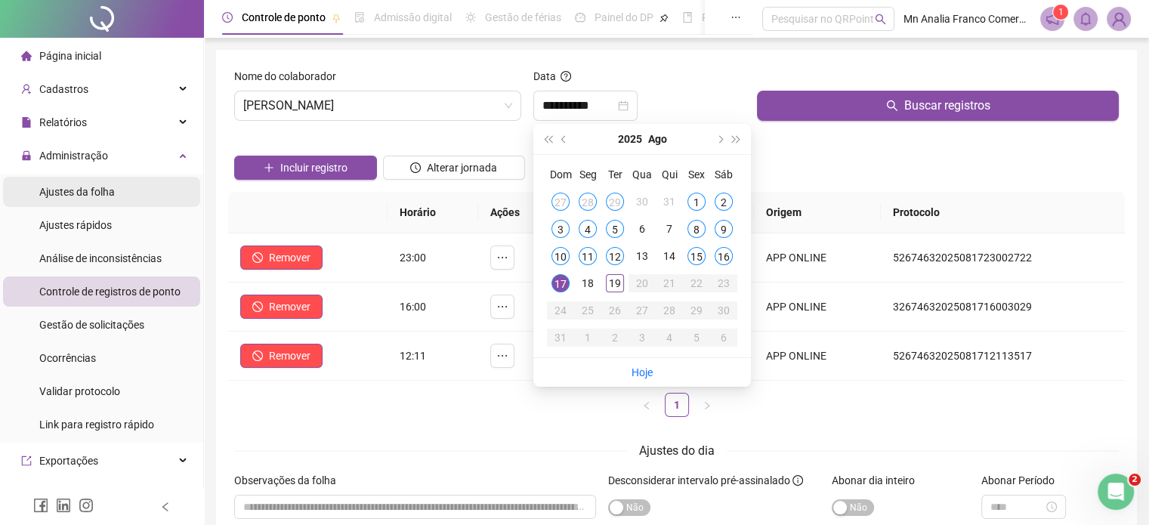
click at [109, 184] on div "Ajustes da folha" at bounding box center [77, 192] width 76 height 30
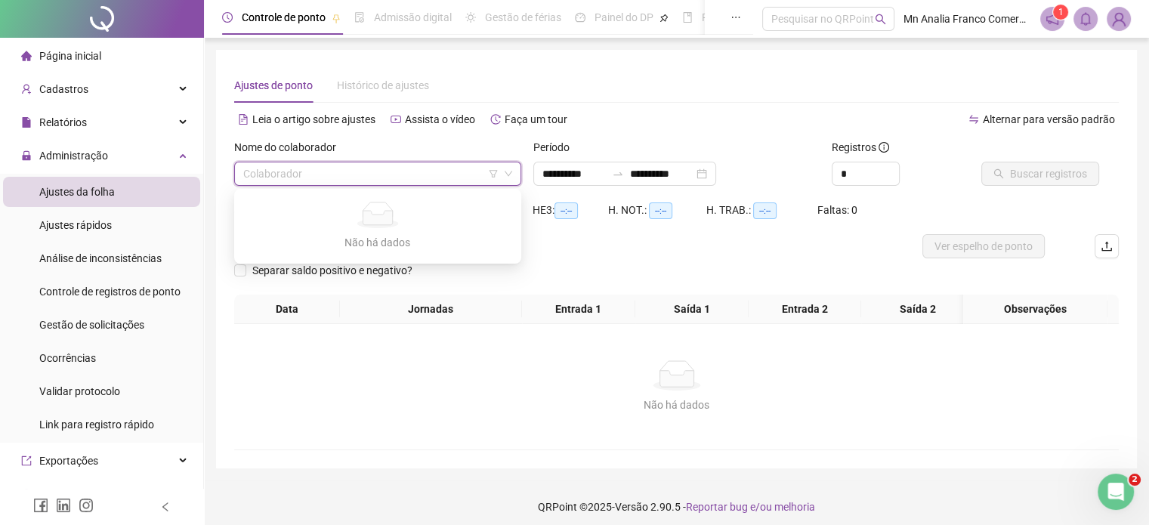
click at [282, 173] on input "search" at bounding box center [370, 173] width 255 height 23
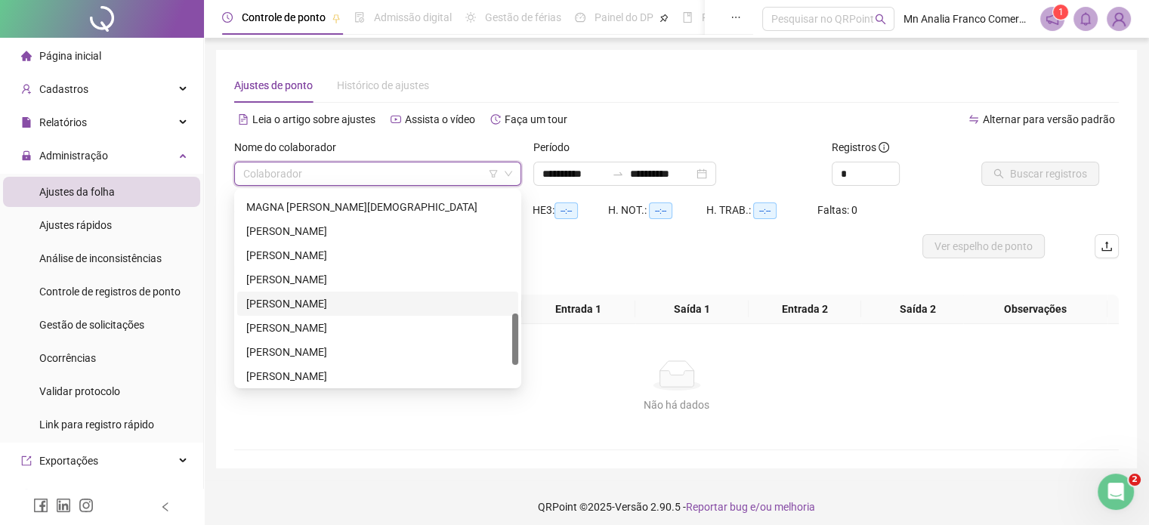
scroll to position [381, 0]
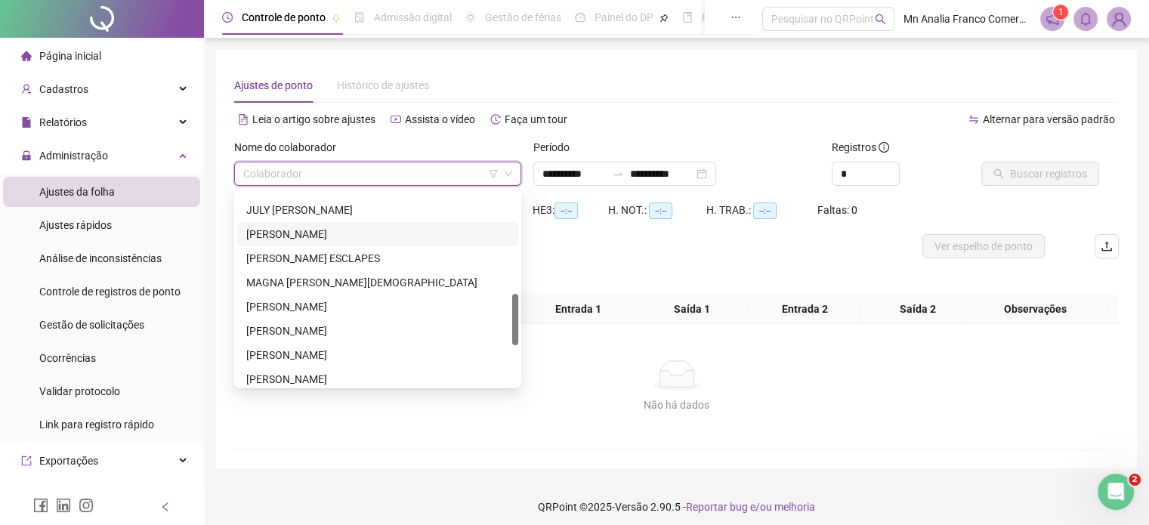
click at [341, 229] on div "[PERSON_NAME]" at bounding box center [377, 234] width 263 height 17
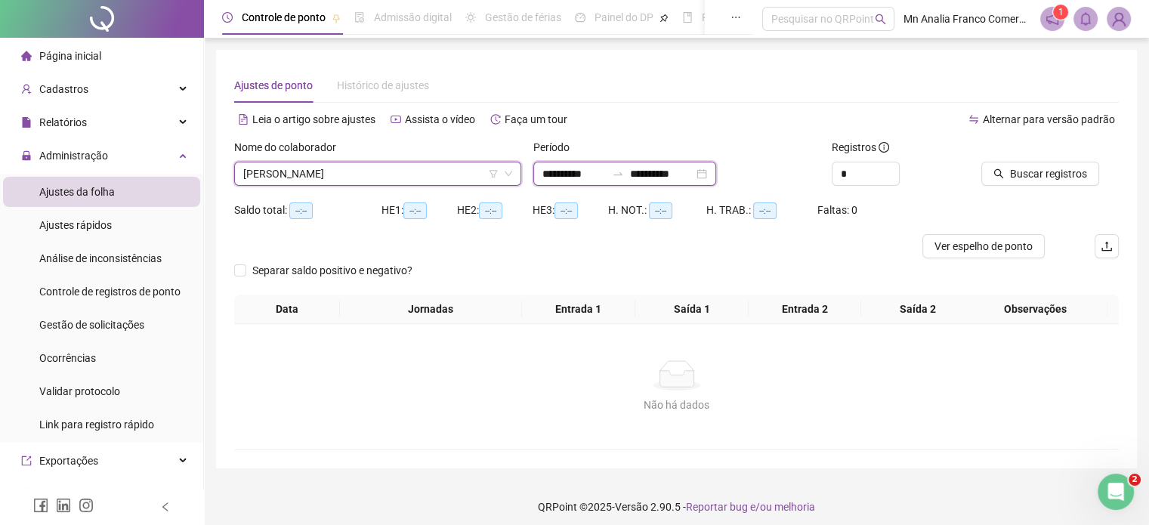
click at [568, 168] on input "**********" at bounding box center [573, 173] width 63 height 17
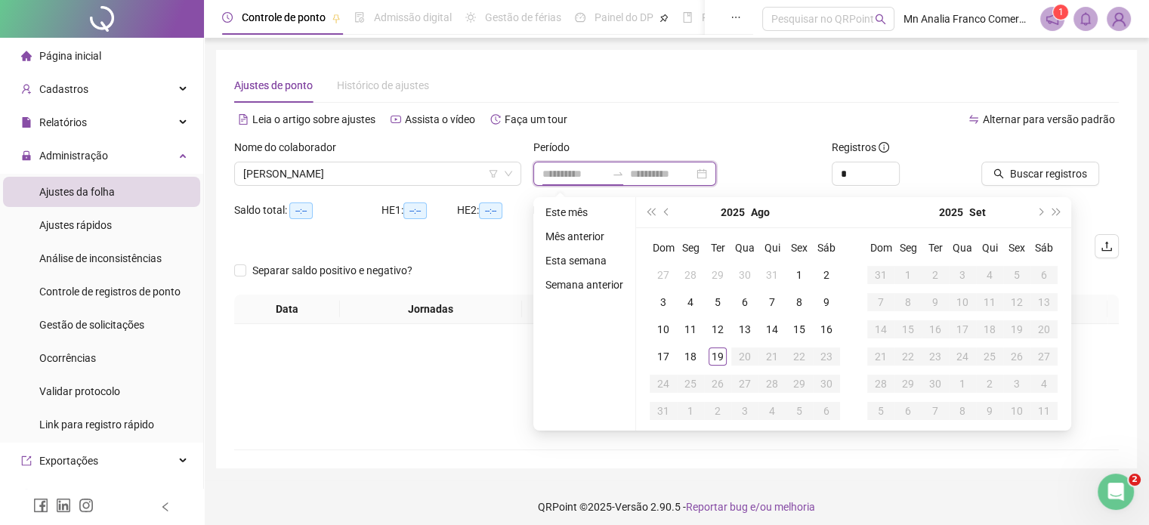
type input "**********"
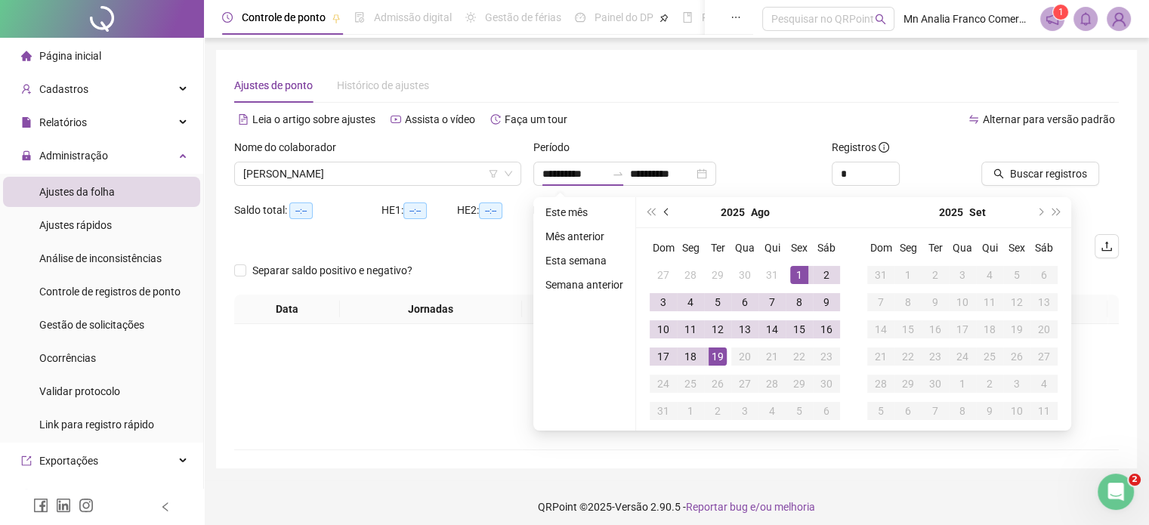
click at [664, 211] on span "prev-year" at bounding box center [668, 212] width 8 height 8
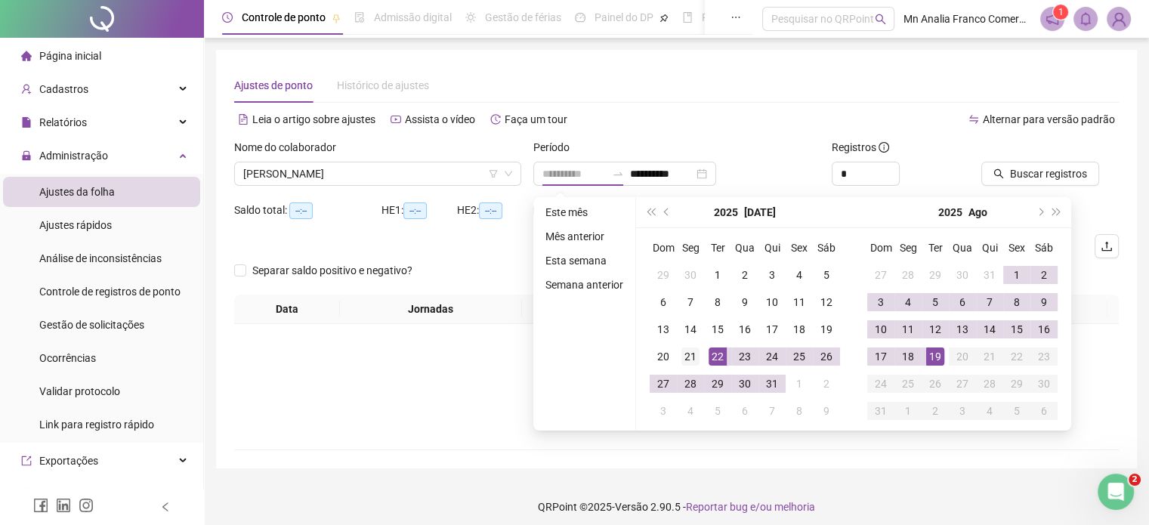
type input "**********"
click at [681, 347] on div "21" at bounding box center [690, 356] width 18 height 18
type input "**********"
click at [899, 350] on div "18" at bounding box center [908, 356] width 18 height 18
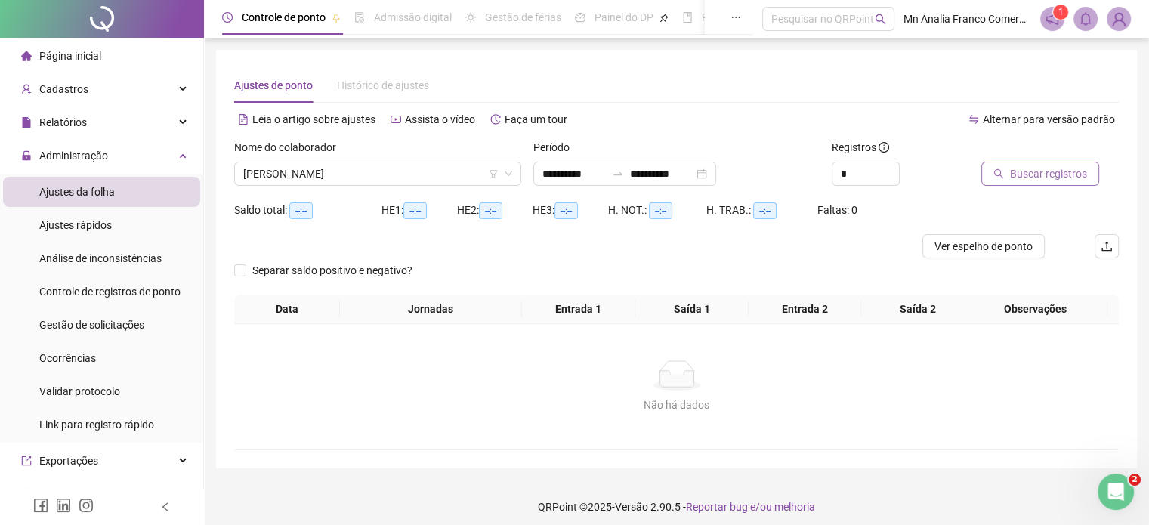
click at [1042, 170] on span "Buscar registros" at bounding box center [1048, 173] width 77 height 17
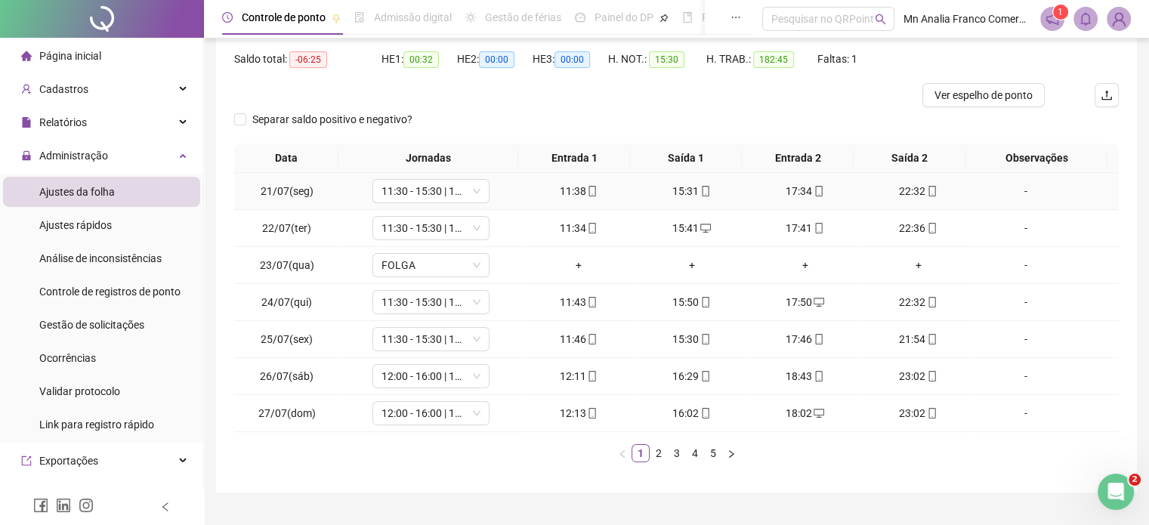
scroll to position [182, 0]
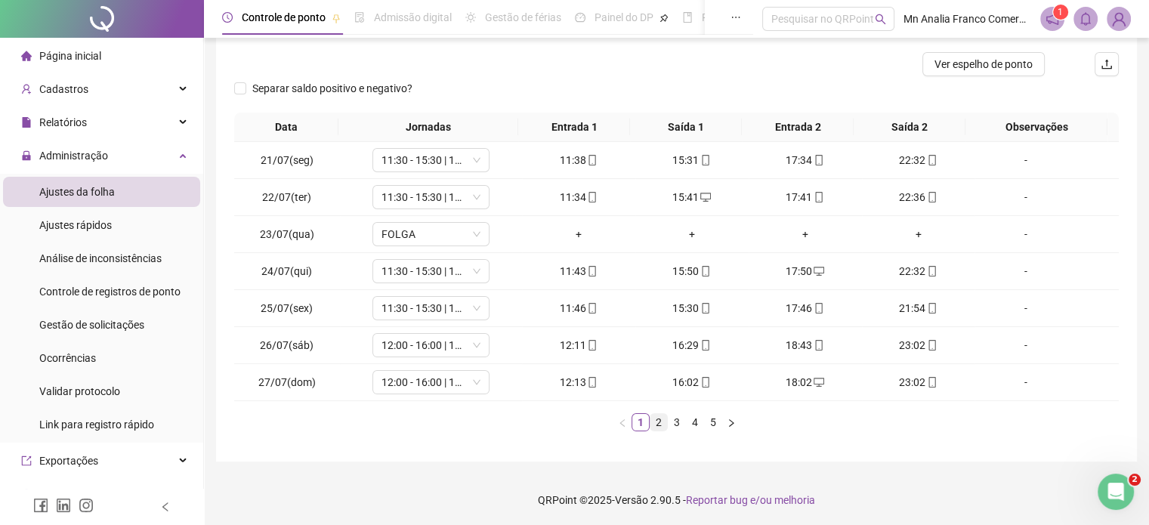
click at [662, 415] on link "2" at bounding box center [658, 422] width 17 height 17
click at [677, 418] on link "3" at bounding box center [676, 422] width 17 height 17
click at [695, 426] on link "4" at bounding box center [695, 422] width 17 height 17
click at [712, 422] on link "5" at bounding box center [713, 422] width 17 height 17
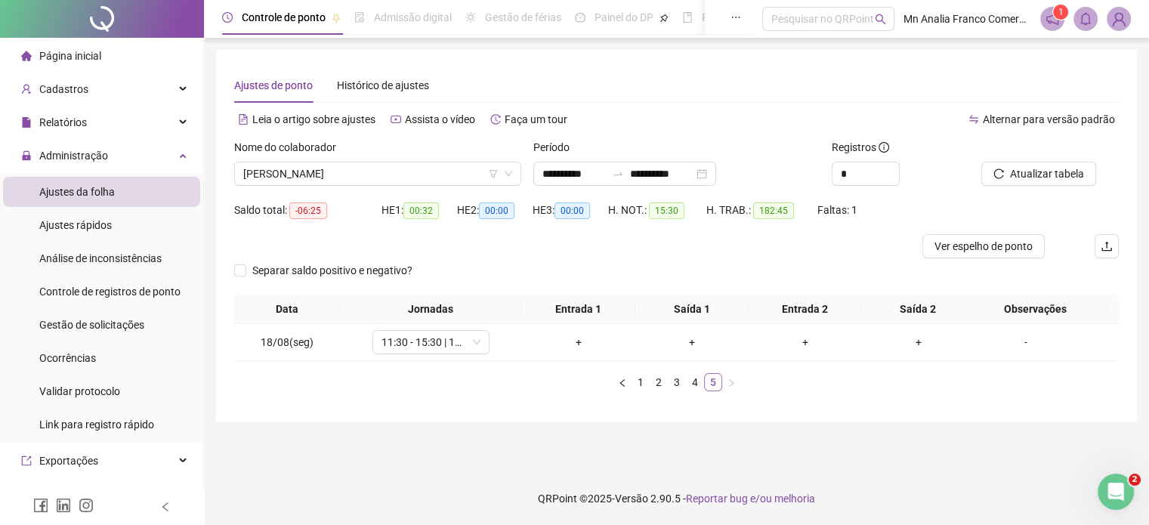
scroll to position [0, 0]
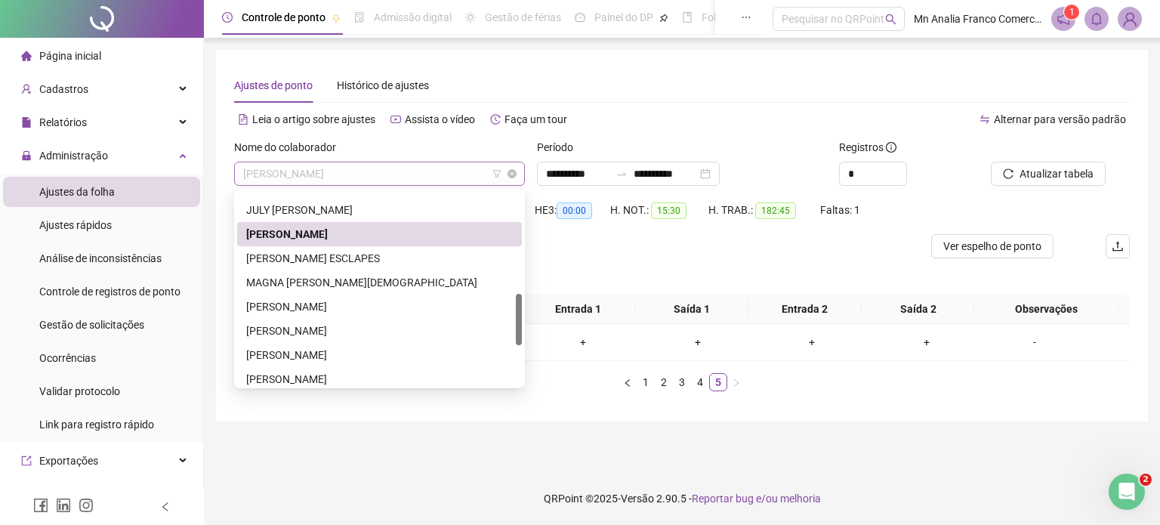
click at [392, 178] on span "[PERSON_NAME]" at bounding box center [379, 173] width 273 height 23
click at [390, 274] on div "MAGNA [PERSON_NAME][DEMOGRAPHIC_DATA]" at bounding box center [379, 282] width 267 height 17
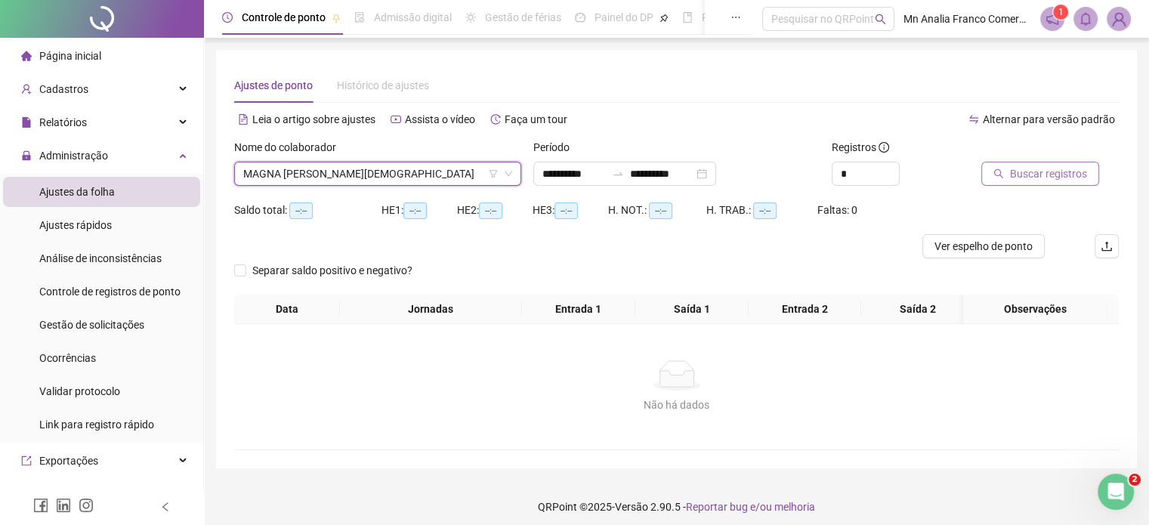
click at [1051, 173] on span "Buscar registros" at bounding box center [1048, 173] width 77 height 17
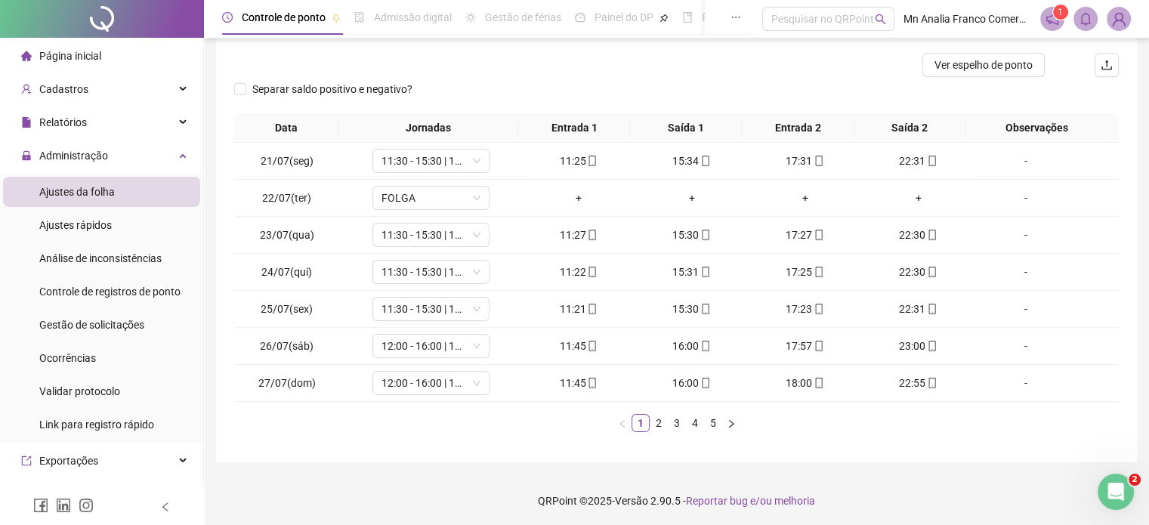
scroll to position [182, 0]
click at [656, 421] on link "2" at bounding box center [658, 422] width 17 height 17
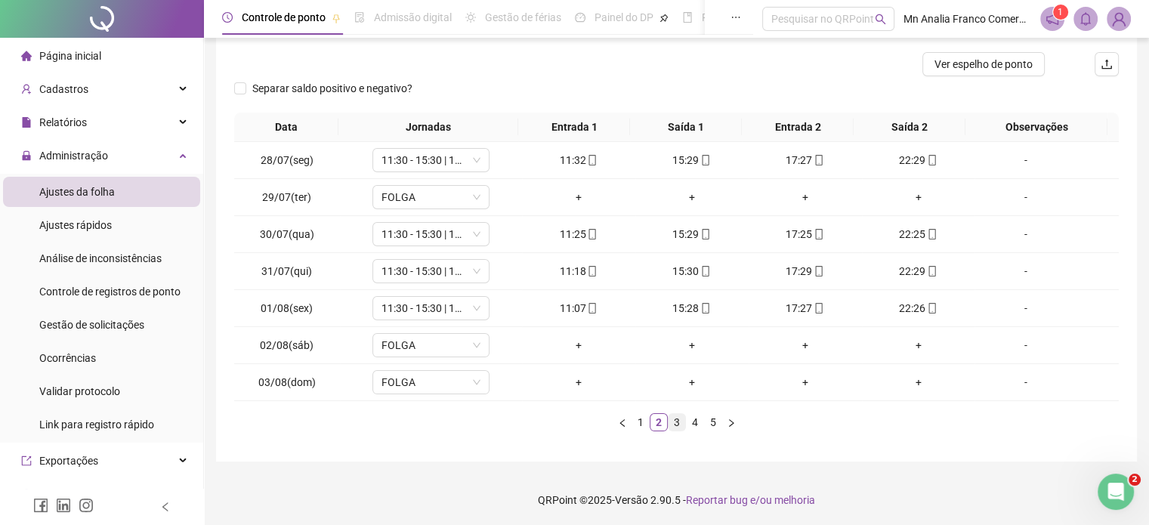
click at [681, 424] on link "3" at bounding box center [676, 422] width 17 height 17
click at [695, 421] on link "4" at bounding box center [695, 422] width 17 height 17
click at [716, 422] on link "5" at bounding box center [713, 422] width 17 height 17
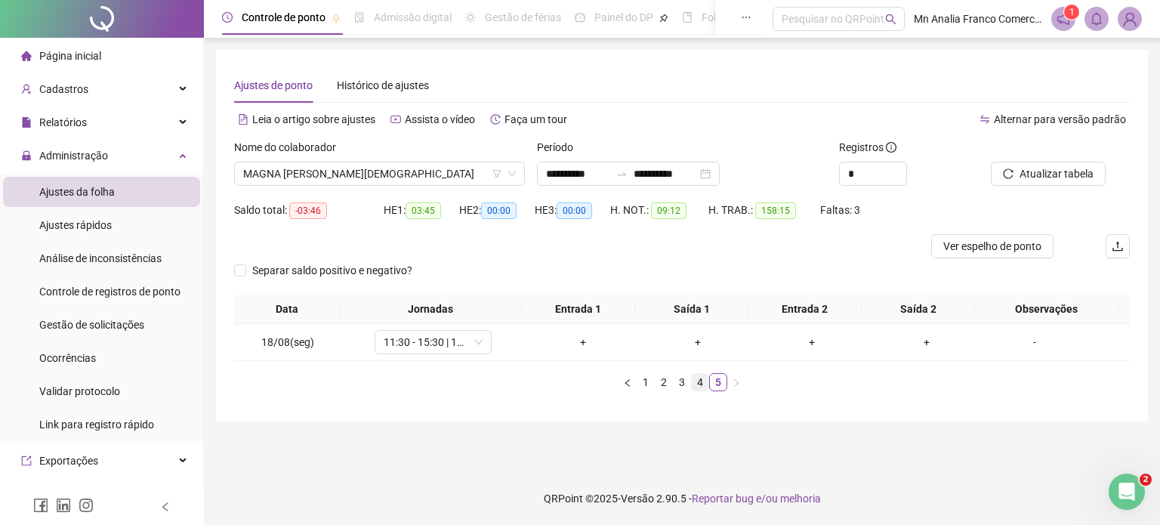
click at [702, 384] on link "4" at bounding box center [700, 382] width 17 height 17
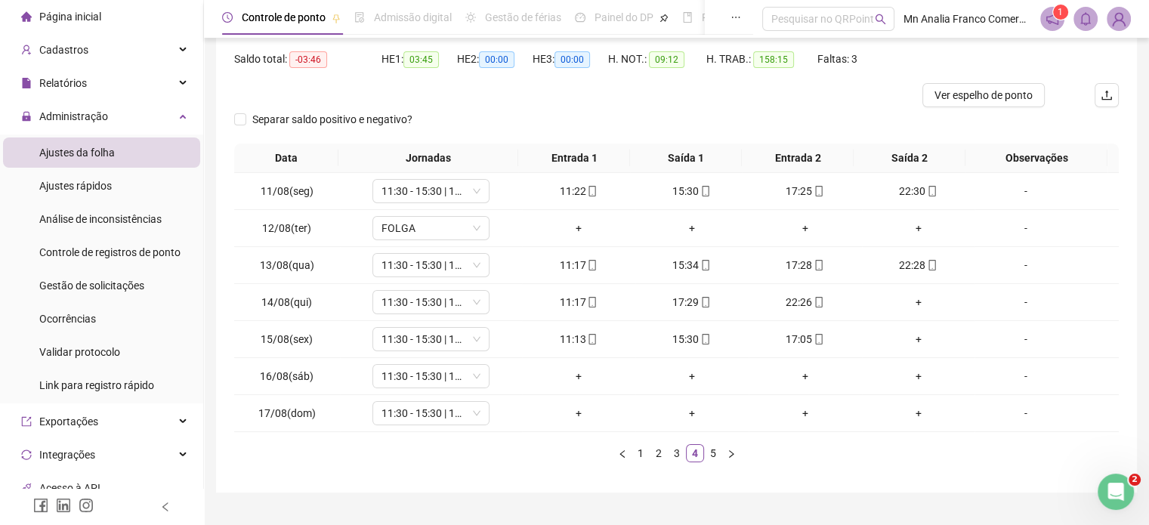
scroll to position [76, 0]
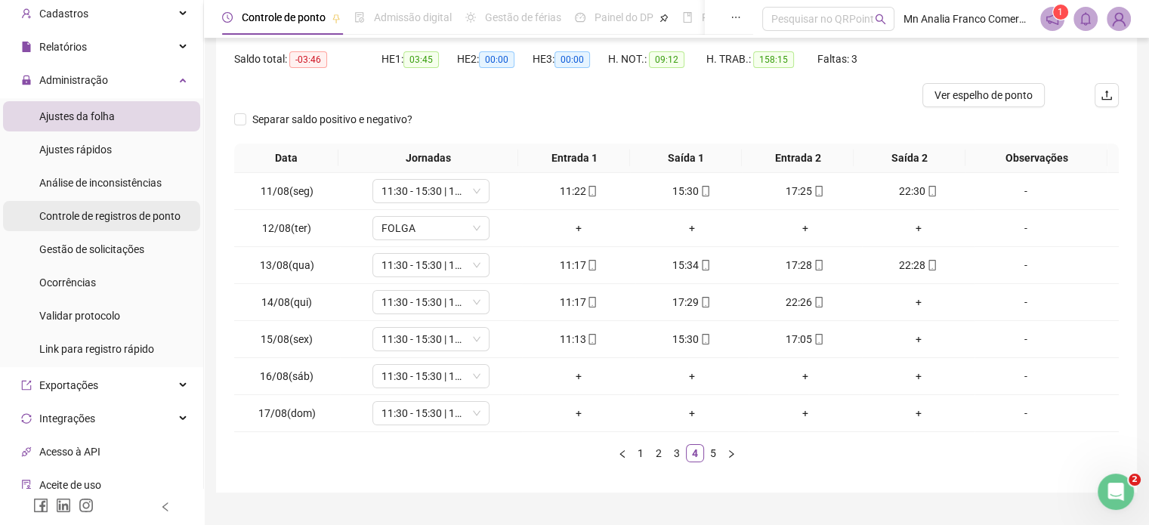
click at [154, 210] on span "Controle de registros de ponto" at bounding box center [109, 216] width 141 height 12
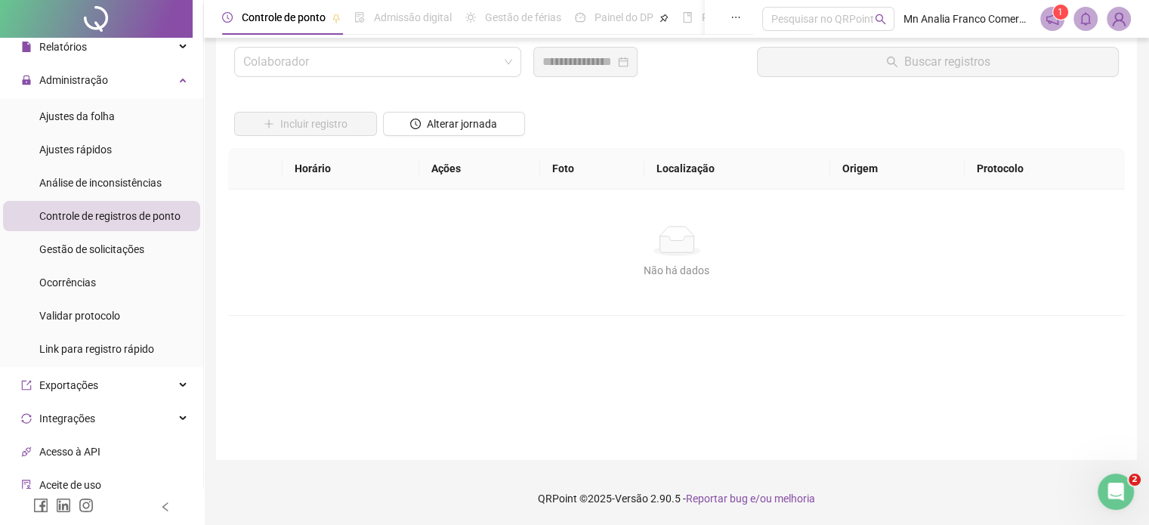
scroll to position [43, 0]
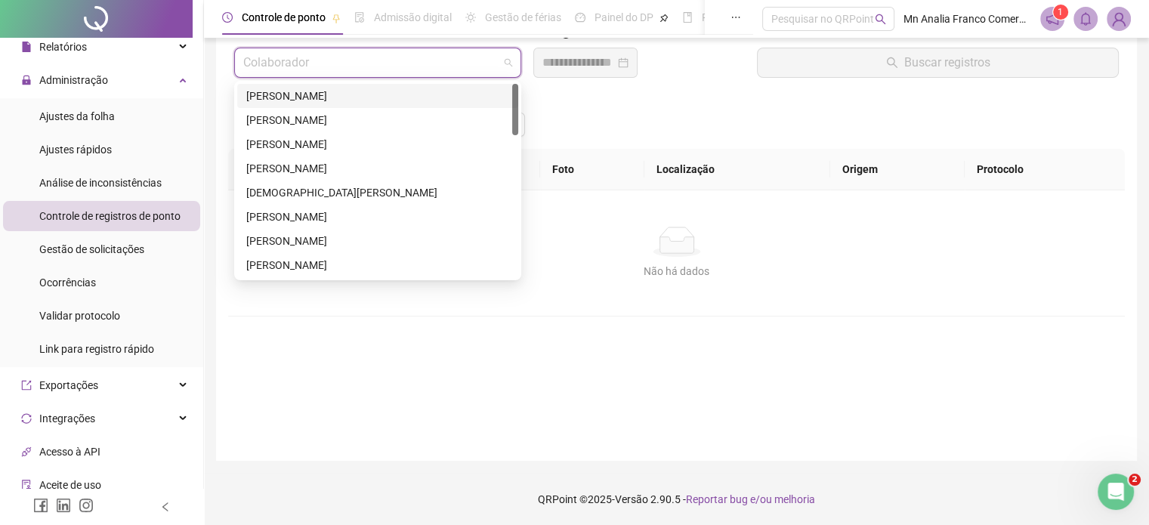
click at [424, 62] on input "search" at bounding box center [370, 62] width 255 height 29
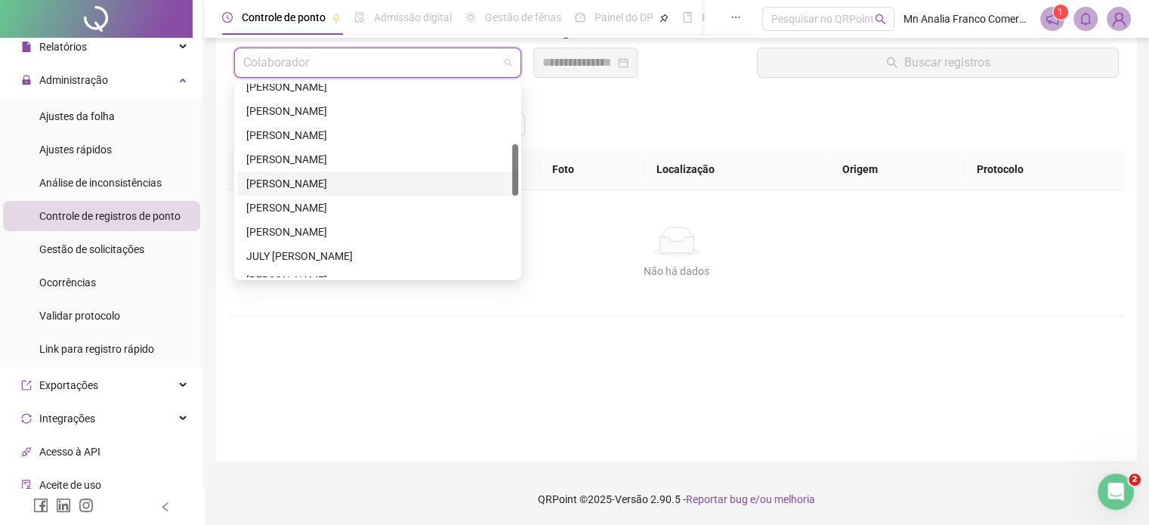
scroll to position [378, 0]
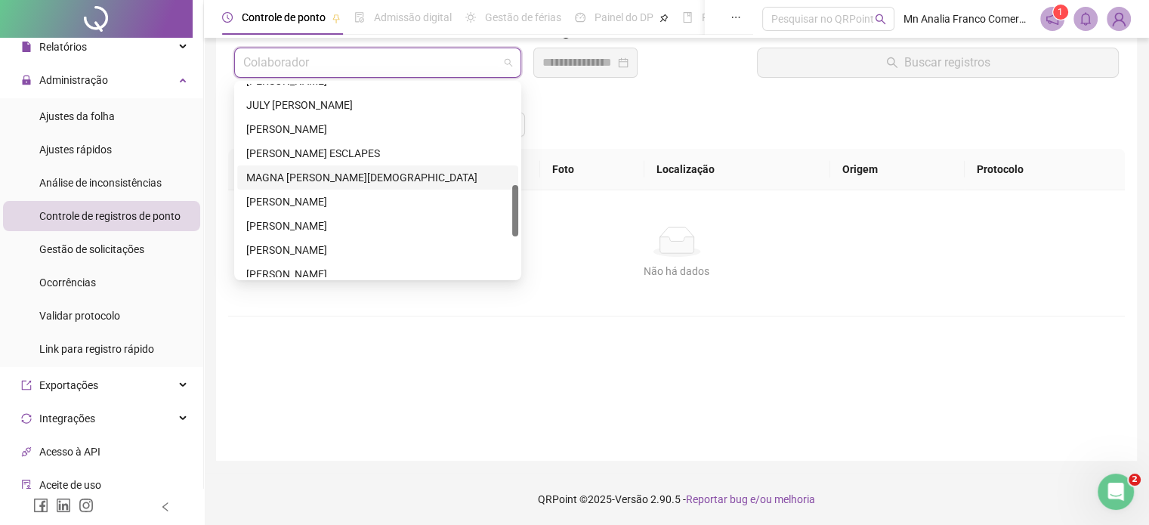
click at [372, 179] on div "MAGNA [PERSON_NAME][DEMOGRAPHIC_DATA]" at bounding box center [377, 177] width 263 height 17
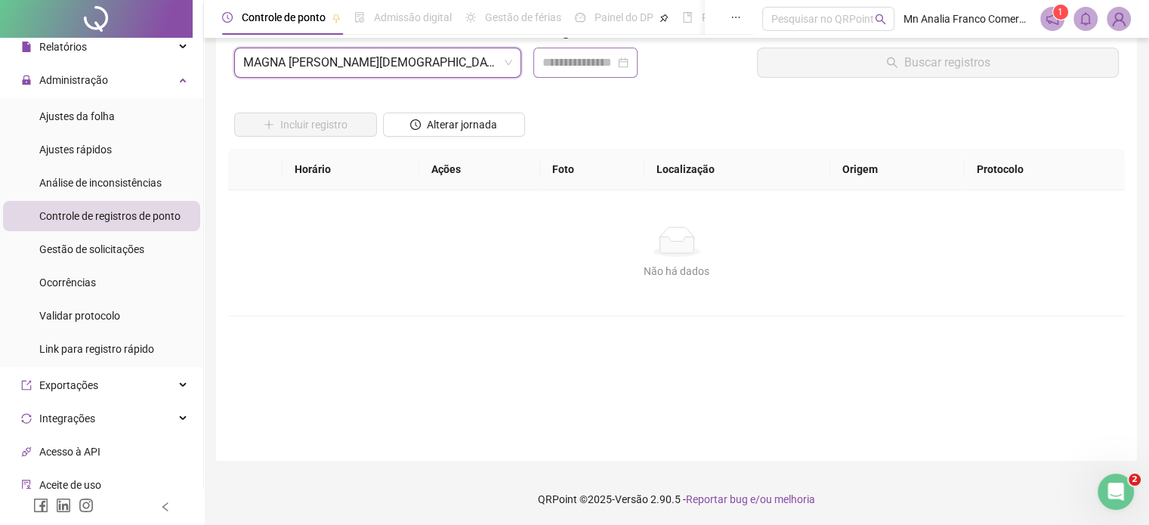
click at [563, 51] on div at bounding box center [585, 63] width 104 height 30
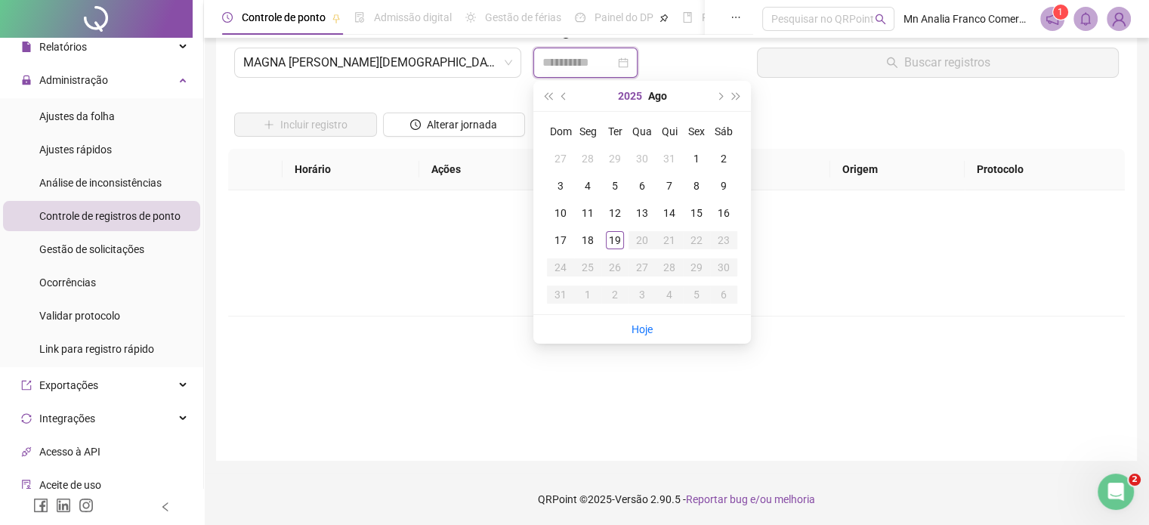
type input "**********"
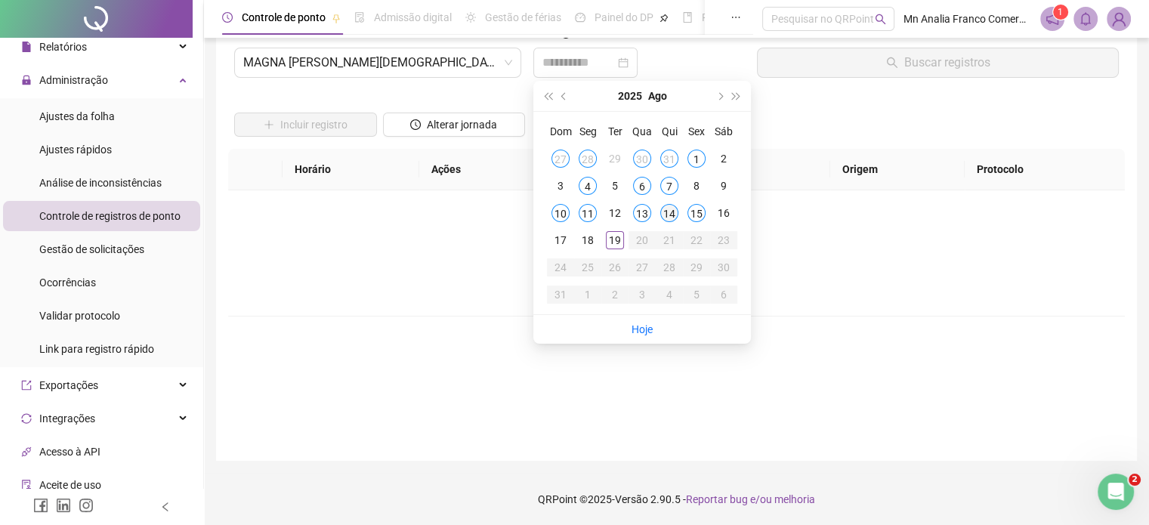
click at [671, 214] on div "14" at bounding box center [669, 213] width 18 height 18
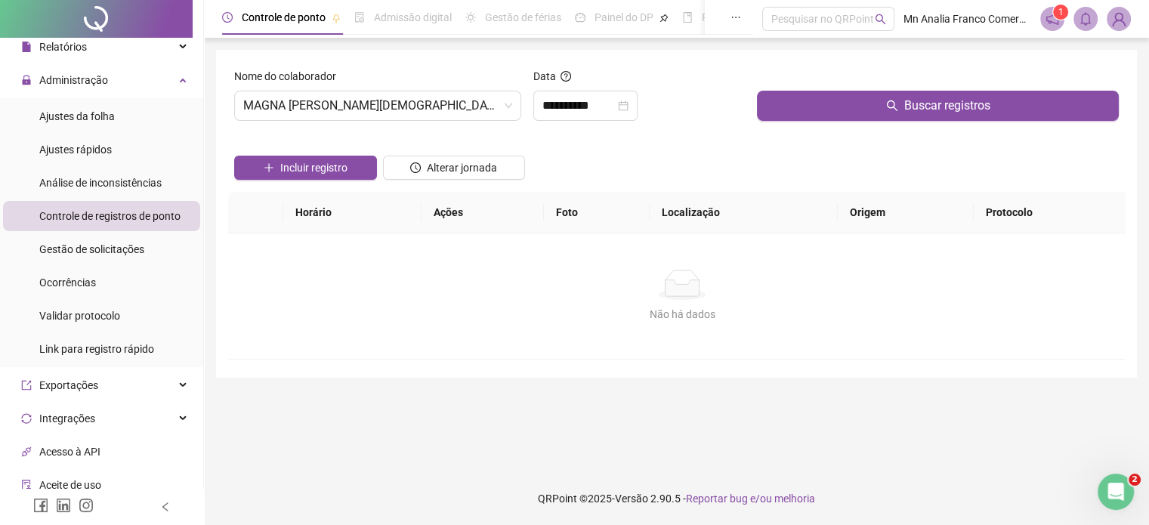
scroll to position [0, 0]
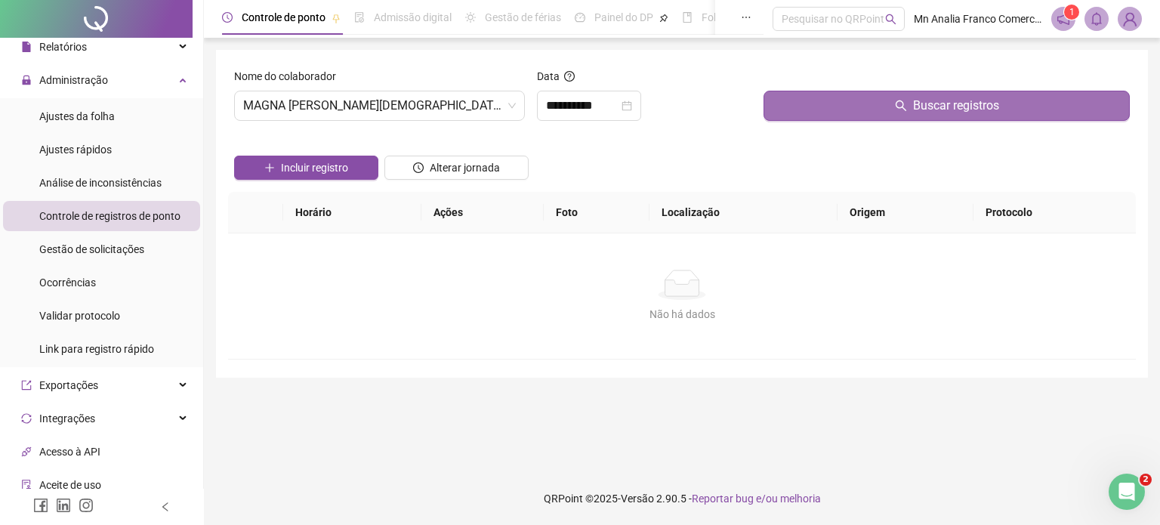
click at [829, 104] on button "Buscar registros" at bounding box center [947, 106] width 366 height 30
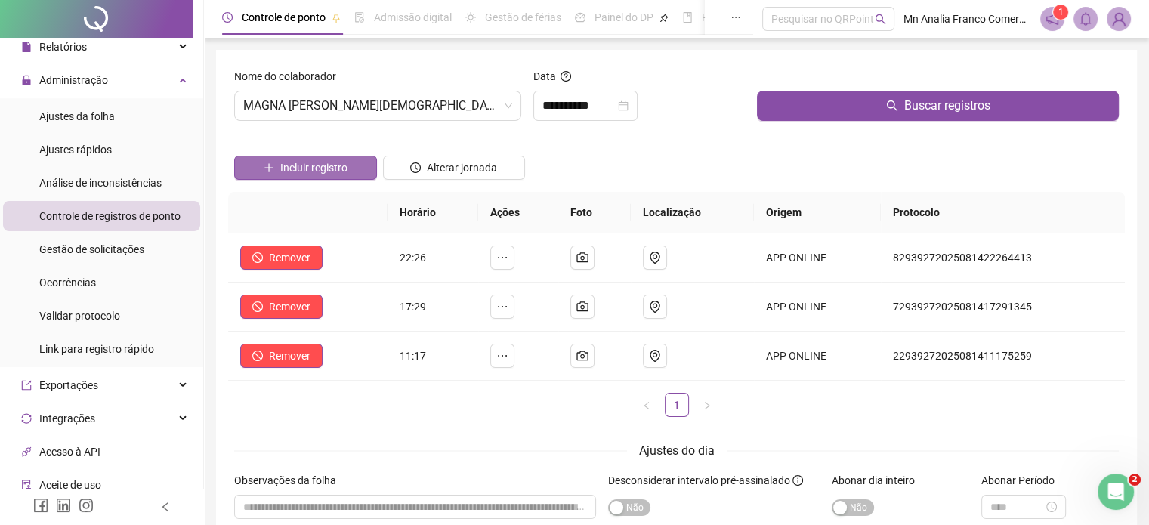
click at [304, 174] on span "Incluir registro" at bounding box center [313, 167] width 67 height 17
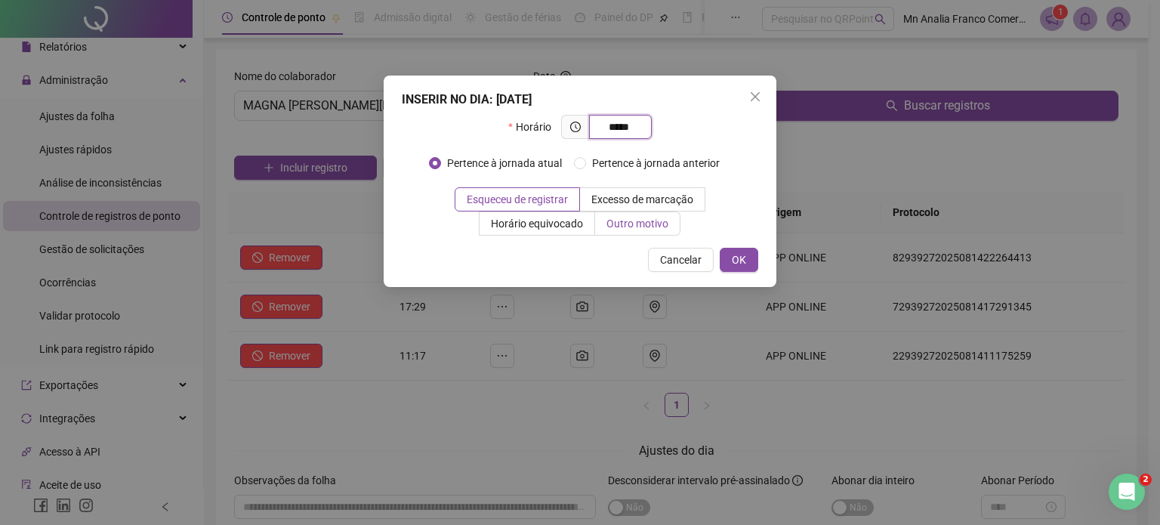
type input "*****"
click at [629, 221] on span "Outro motivo" at bounding box center [638, 224] width 62 height 12
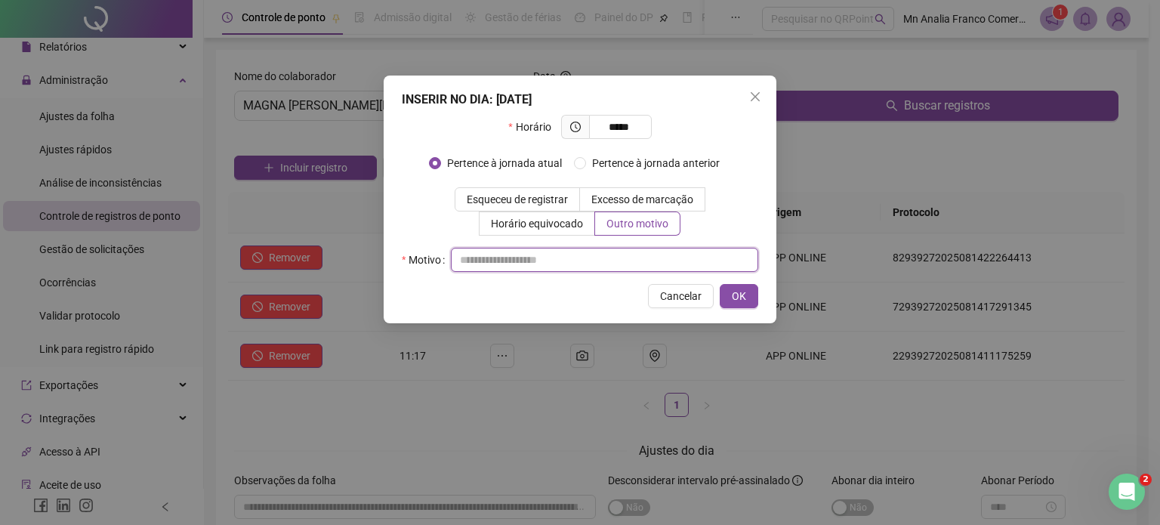
click at [630, 258] on input "text" at bounding box center [604, 260] width 307 height 24
type input "*"
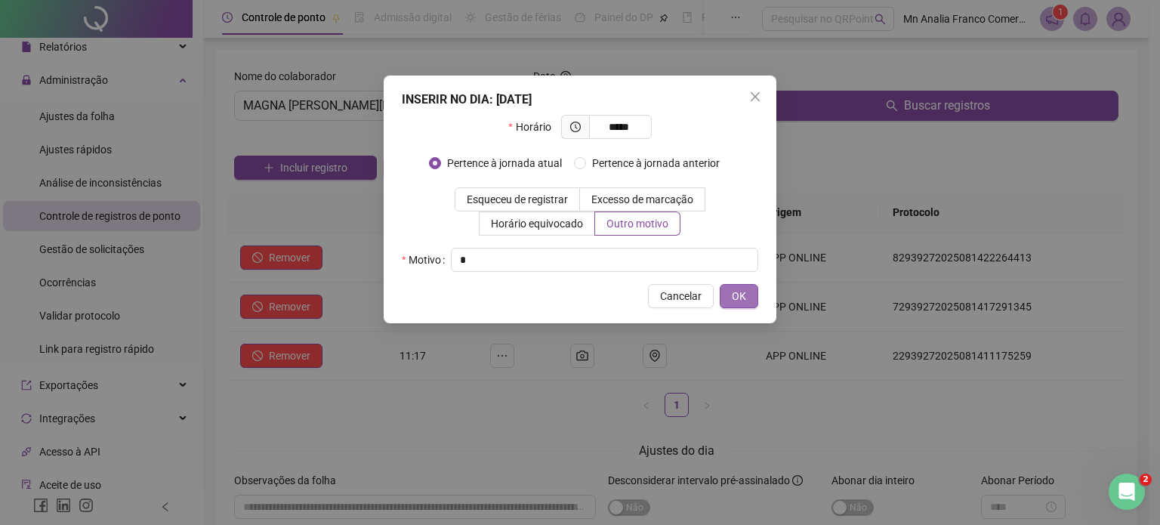
click at [734, 289] on span "OK" at bounding box center [739, 296] width 14 height 17
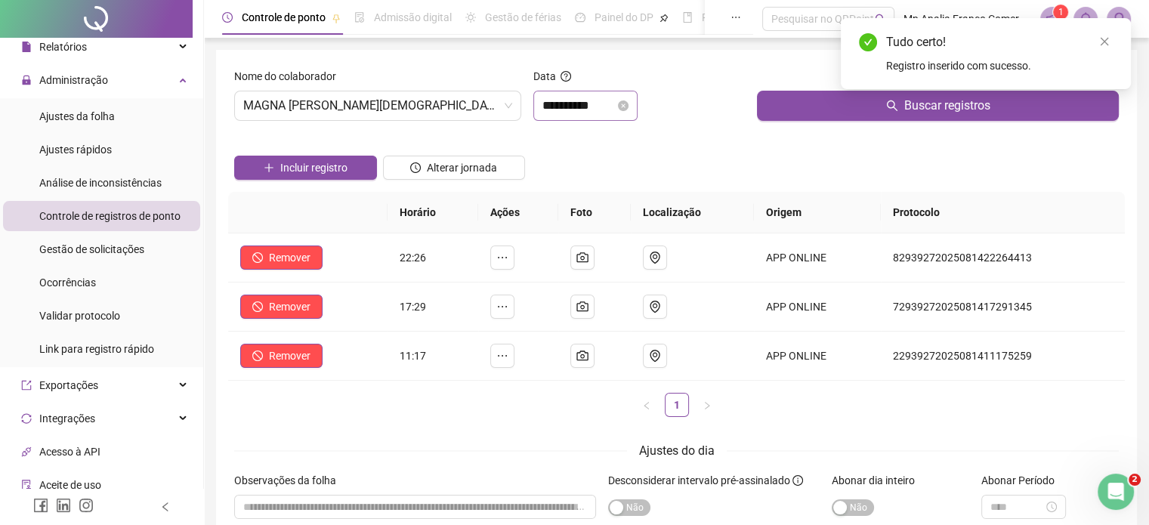
click at [573, 96] on div "**********" at bounding box center [585, 106] width 104 height 30
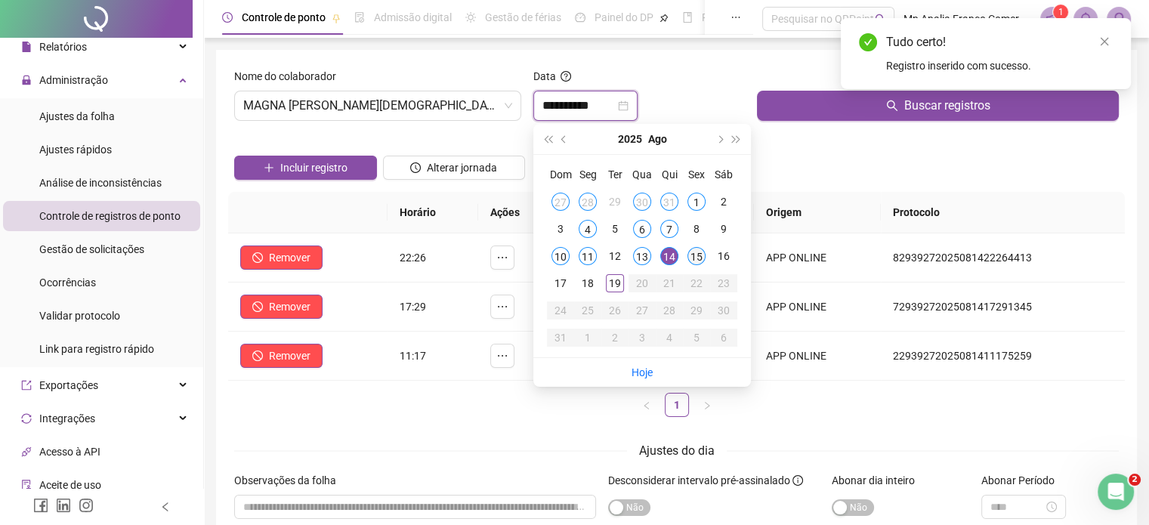
type input "**********"
click at [699, 258] on div "15" at bounding box center [696, 256] width 18 height 18
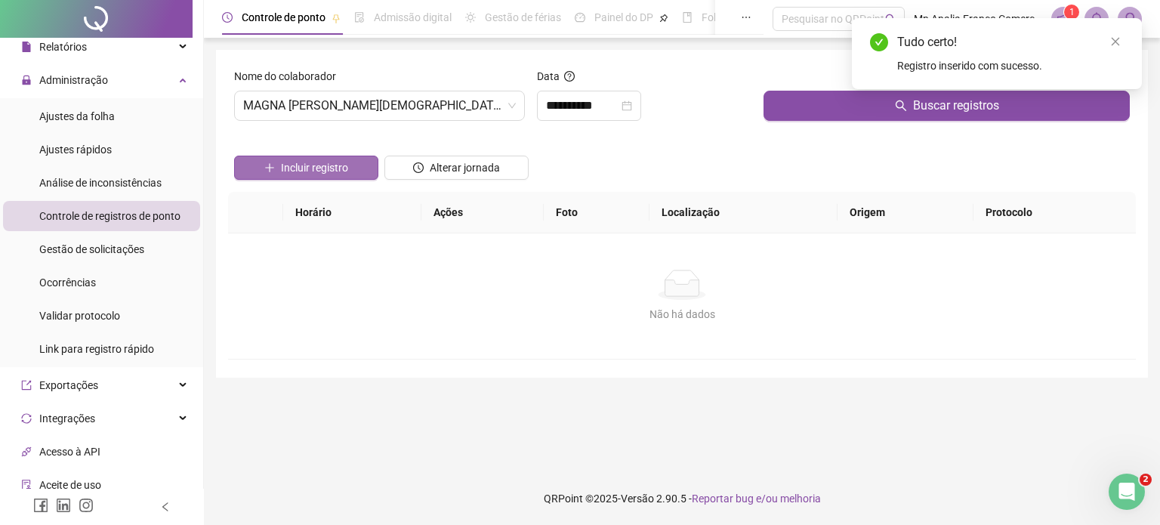
click at [341, 162] on span "Incluir registro" at bounding box center [314, 167] width 67 height 17
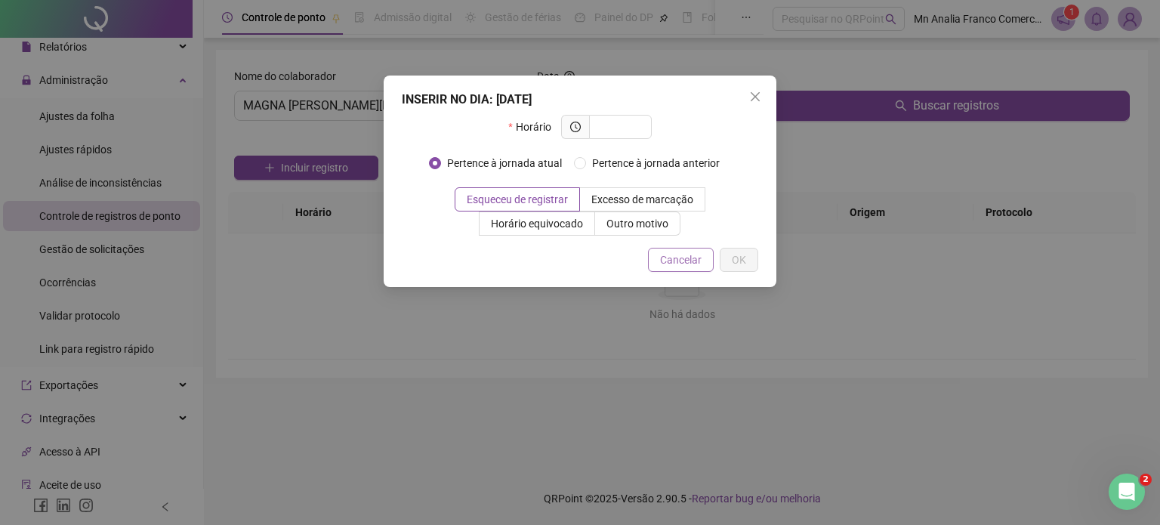
click at [681, 257] on span "Cancelar" at bounding box center [681, 260] width 42 height 17
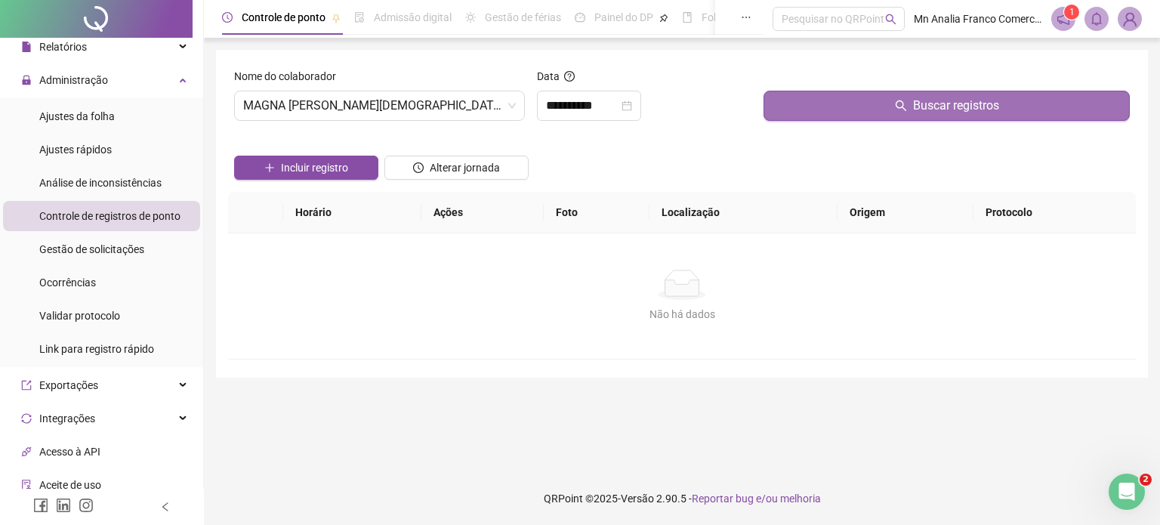
click at [839, 104] on button "Buscar registros" at bounding box center [947, 106] width 366 height 30
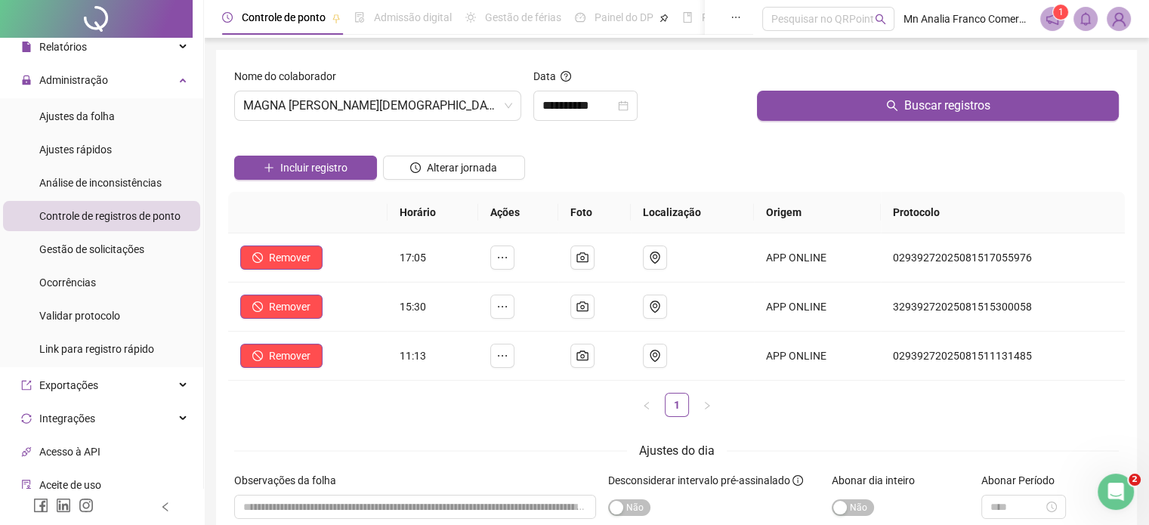
click at [314, 188] on div "Incluir registro" at bounding box center [305, 162] width 149 height 59
click at [314, 168] on span "Incluir registro" at bounding box center [313, 167] width 67 height 17
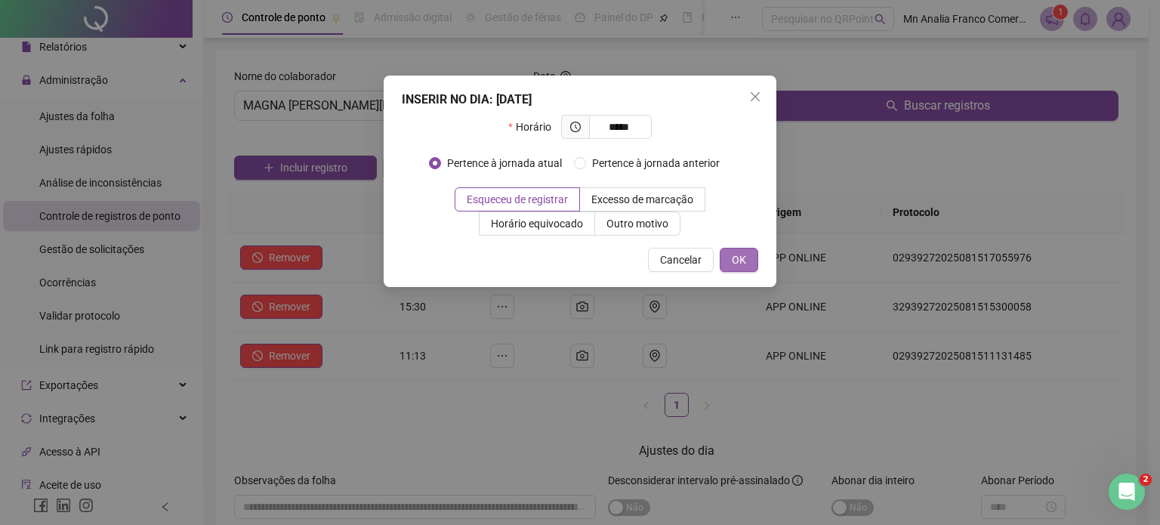
type input "*****"
click at [734, 261] on span "OK" at bounding box center [739, 260] width 14 height 17
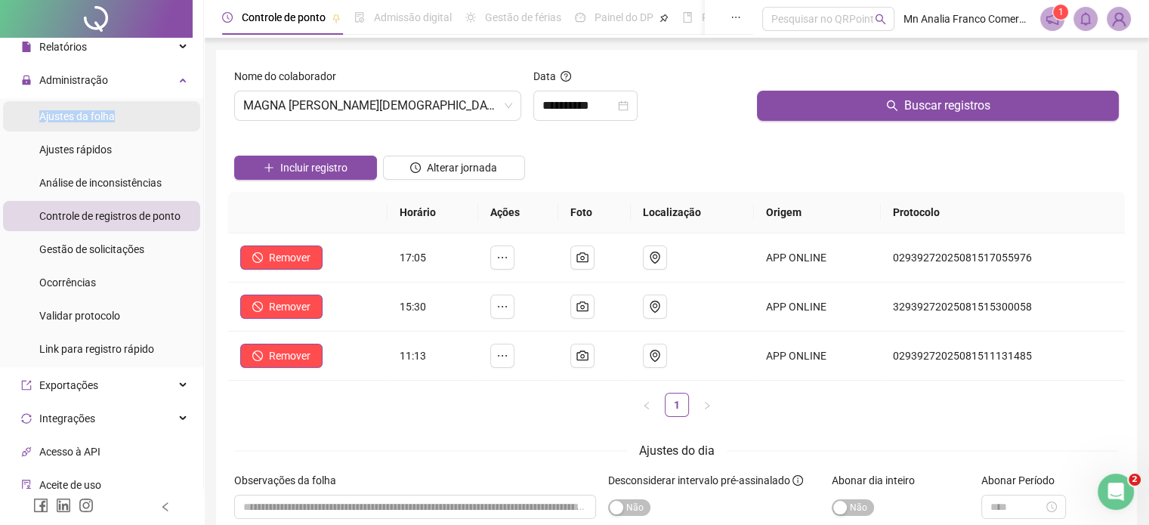
click at [113, 113] on div "Ajustes da folha" at bounding box center [77, 116] width 76 height 30
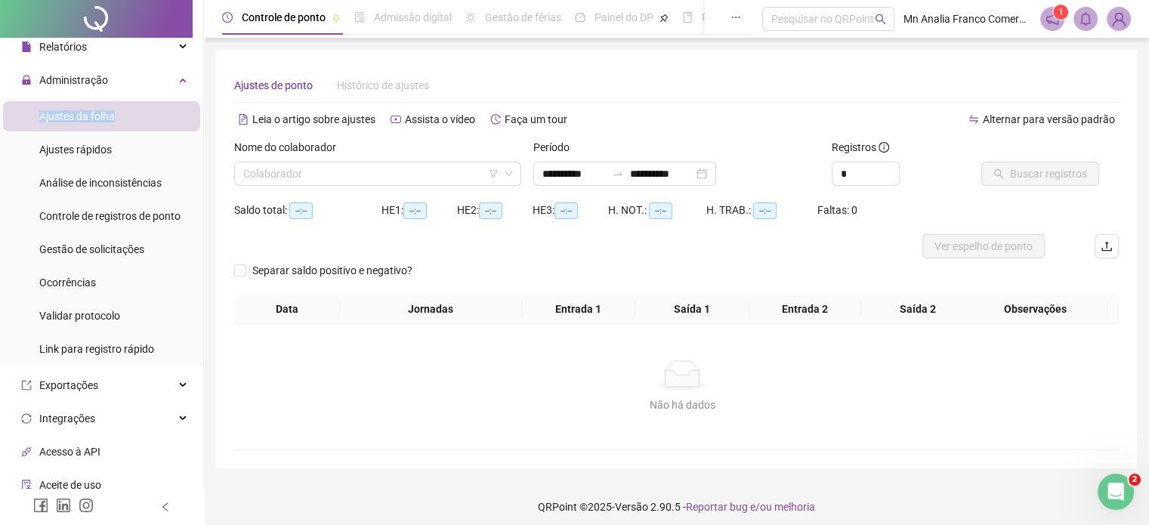
click at [115, 114] on li "Ajustes da folha" at bounding box center [101, 116] width 197 height 30
click at [343, 167] on input "search" at bounding box center [370, 173] width 255 height 23
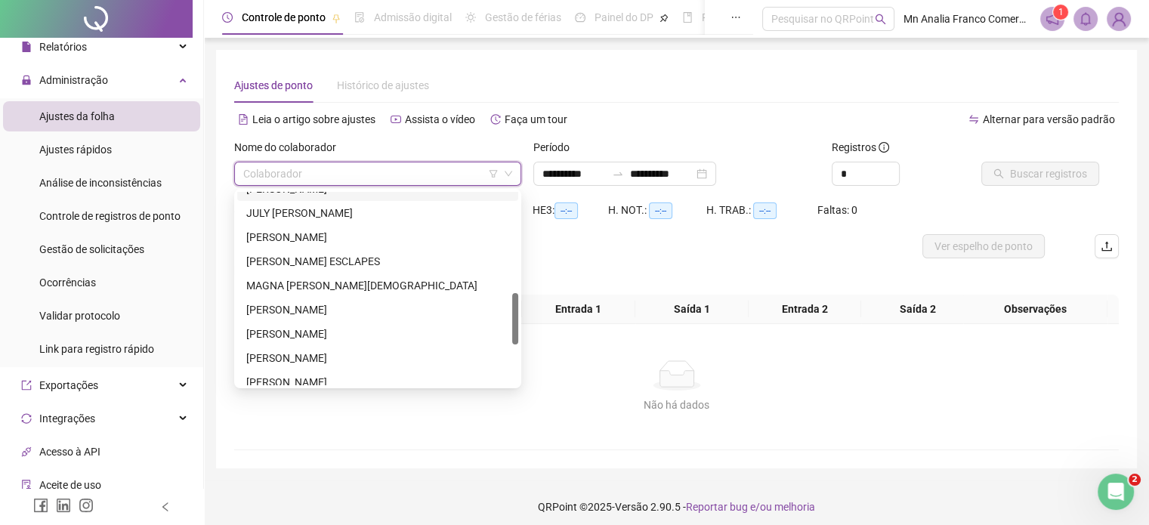
scroll to position [453, 0]
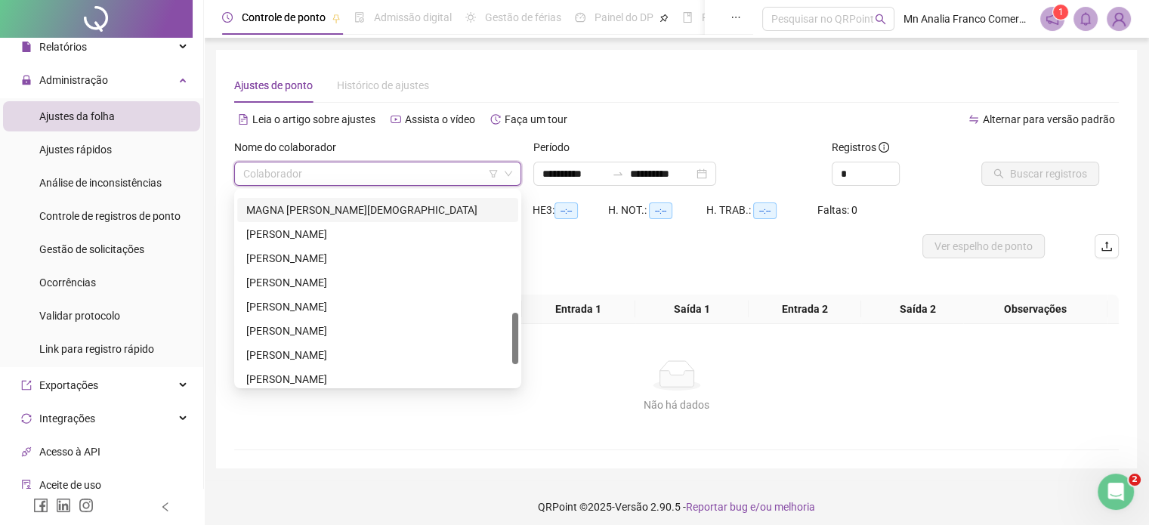
click at [338, 207] on div "MAGNA [PERSON_NAME][DEMOGRAPHIC_DATA]" at bounding box center [377, 210] width 263 height 17
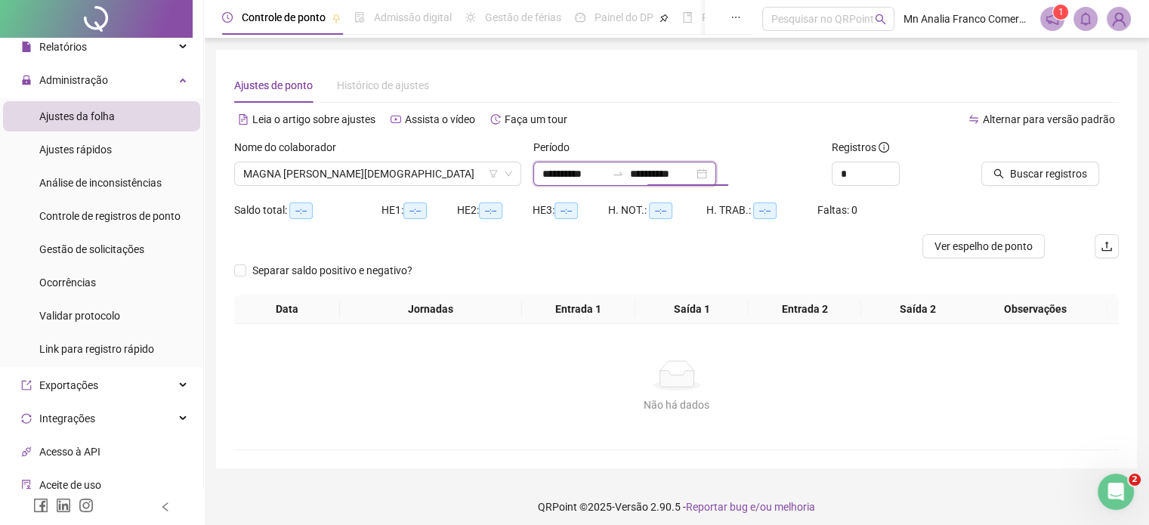
click at [659, 171] on input "**********" at bounding box center [661, 173] width 63 height 17
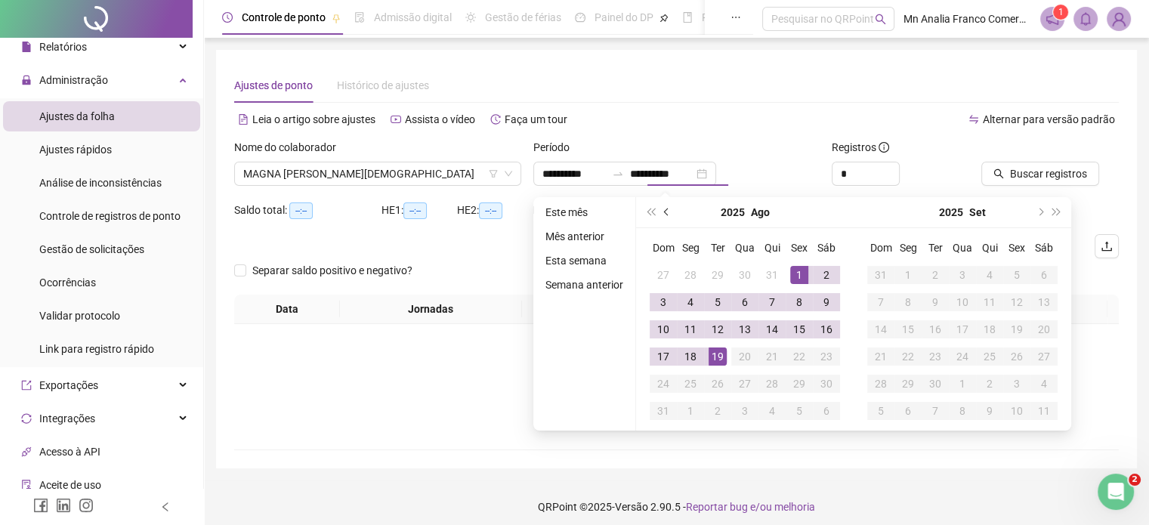
click at [662, 219] on button "prev-year" at bounding box center [667, 212] width 17 height 30
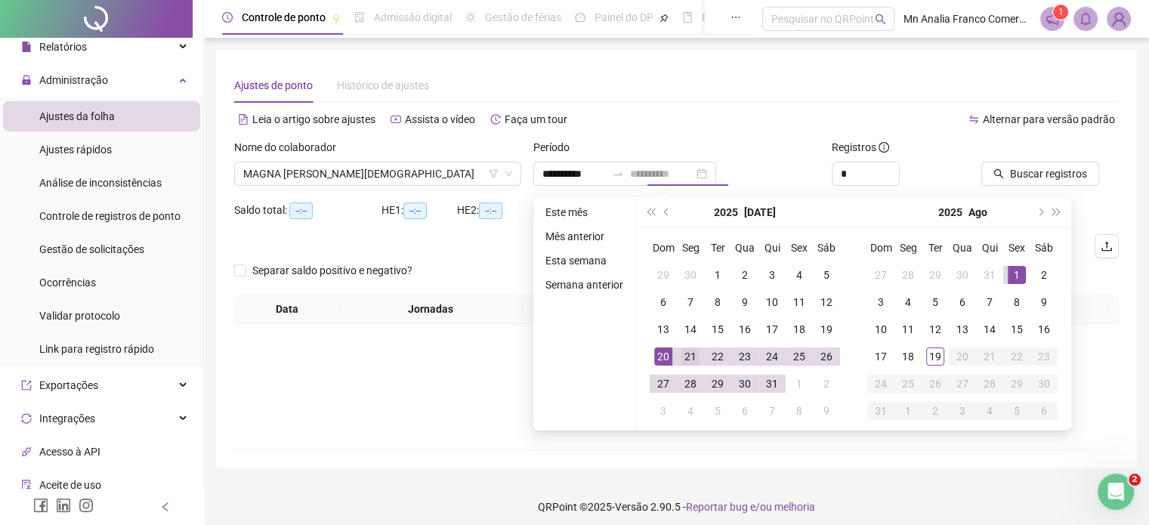
type input "**********"
click at [677, 356] on td "21" at bounding box center [690, 356] width 27 height 27
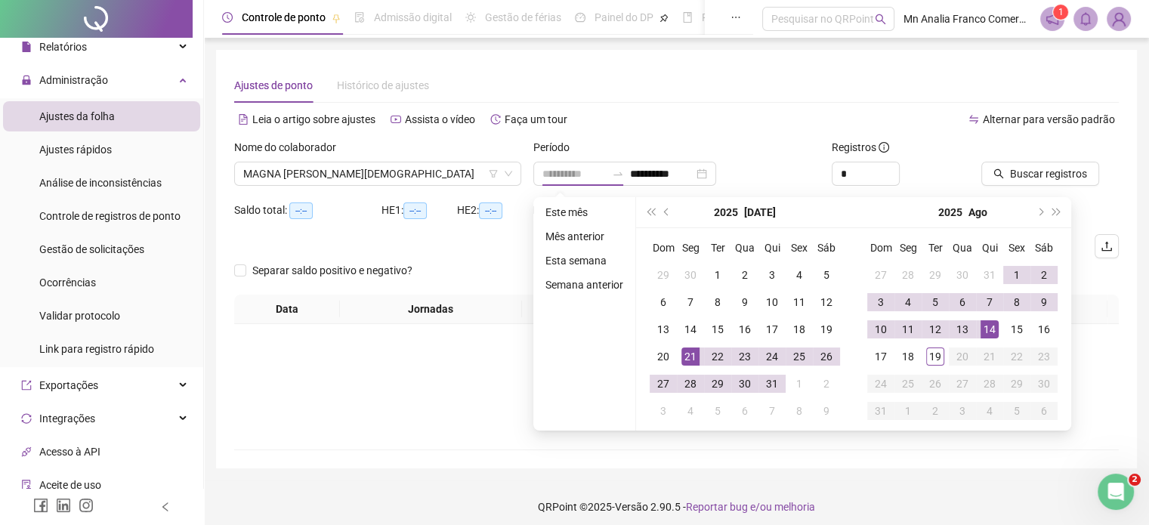
click at [992, 329] on div "14" at bounding box center [989, 329] width 18 height 18
type input "**********"
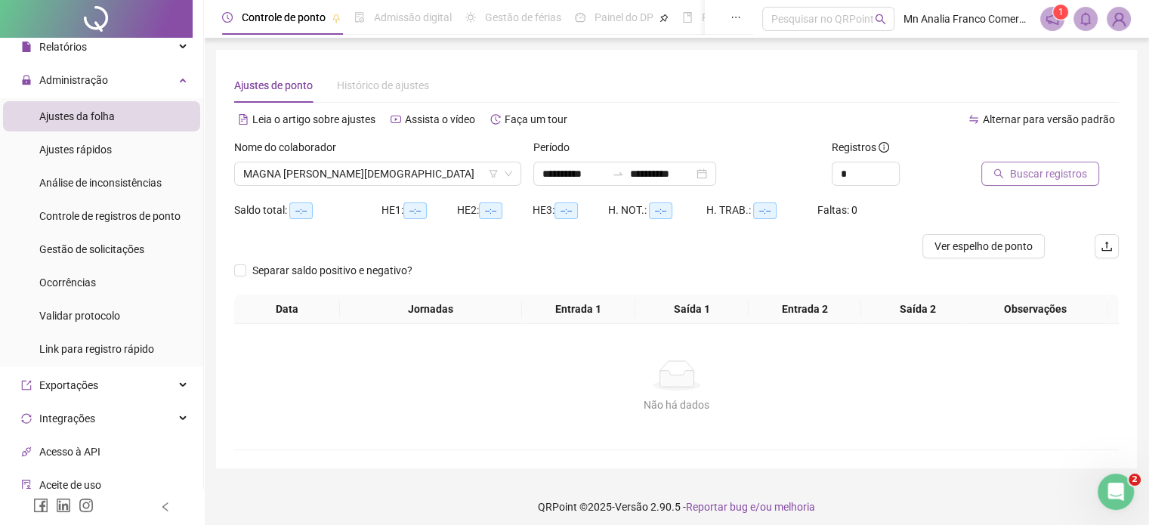
click at [1020, 174] on span "Buscar registros" at bounding box center [1048, 173] width 77 height 17
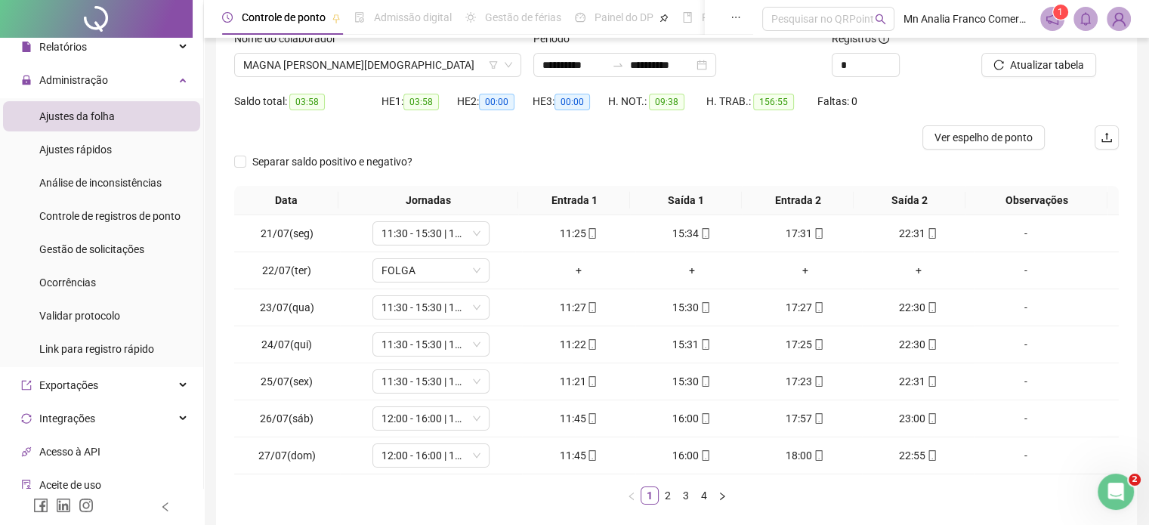
scroll to position [0, 0]
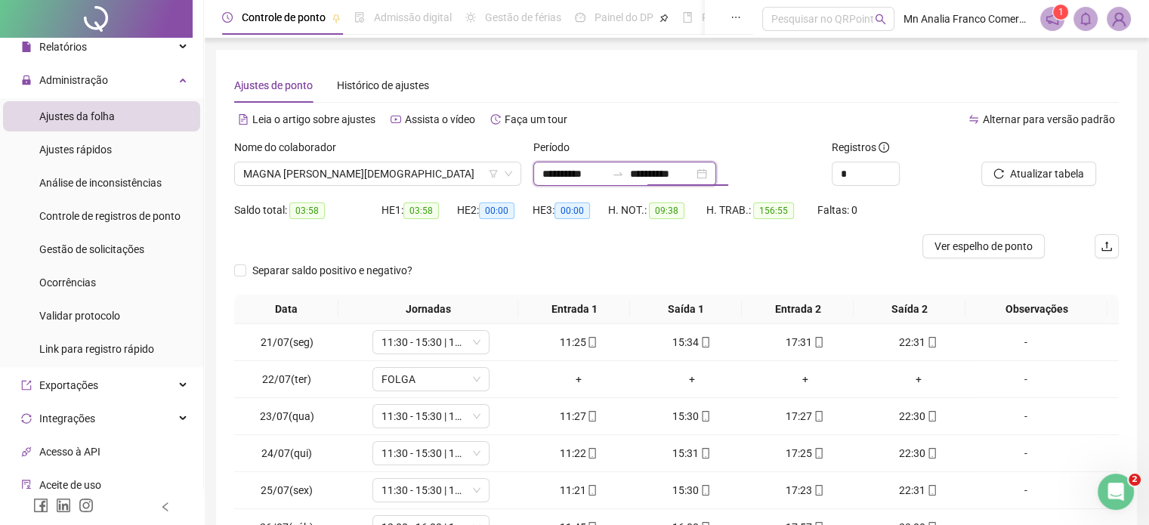
click at [674, 178] on input "**********" at bounding box center [661, 173] width 63 height 17
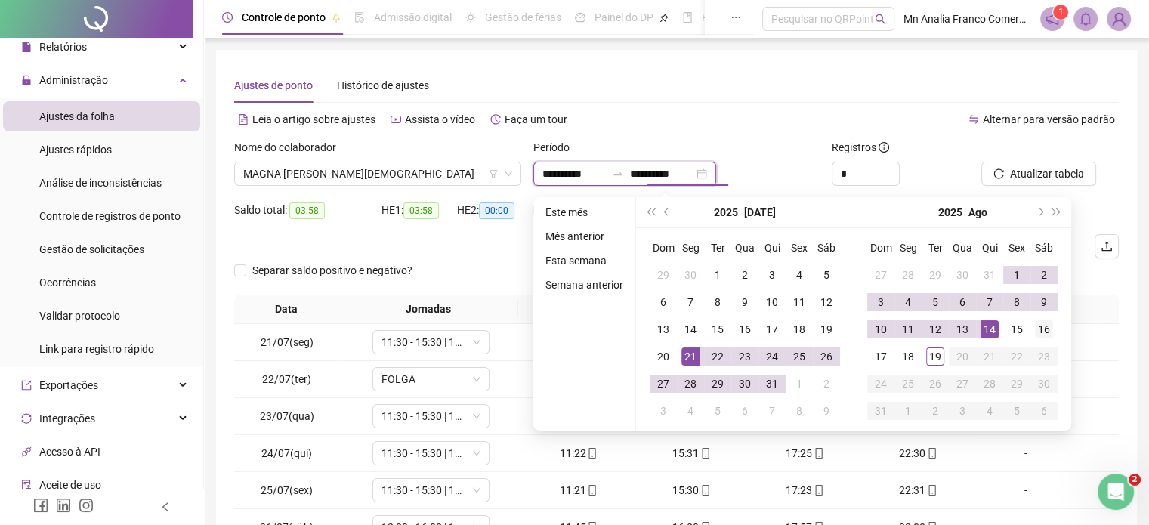
type input "**********"
click at [1048, 329] on div "16" at bounding box center [1044, 329] width 18 height 18
type input "**********"
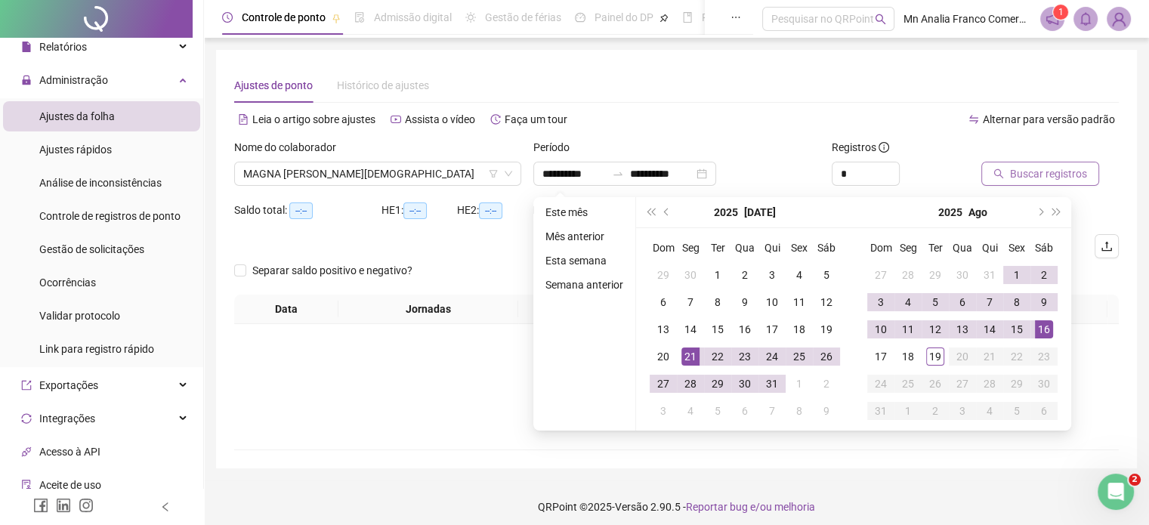
click at [1079, 175] on span "Buscar registros" at bounding box center [1048, 173] width 77 height 17
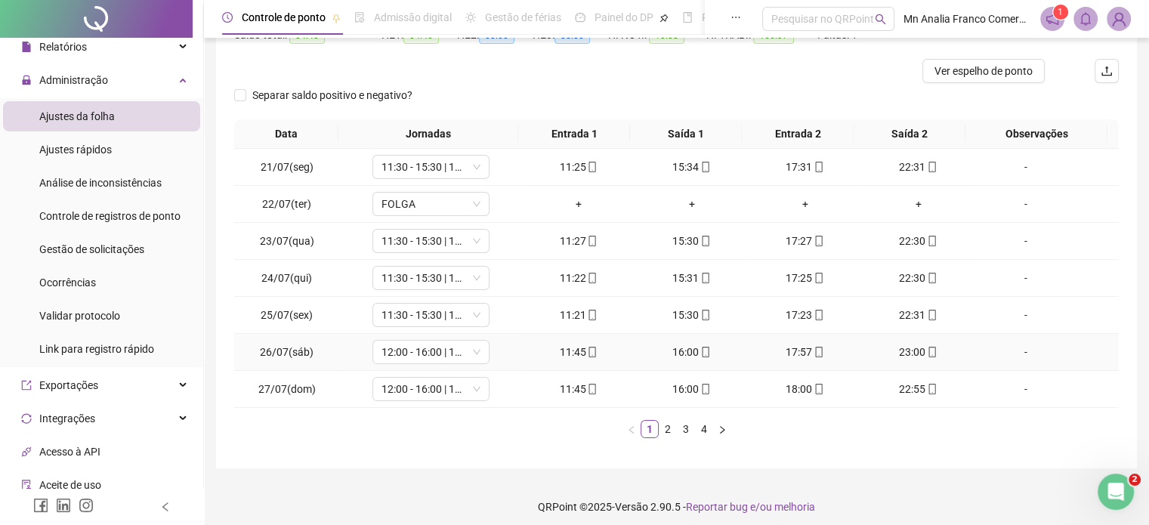
scroll to position [182, 0]
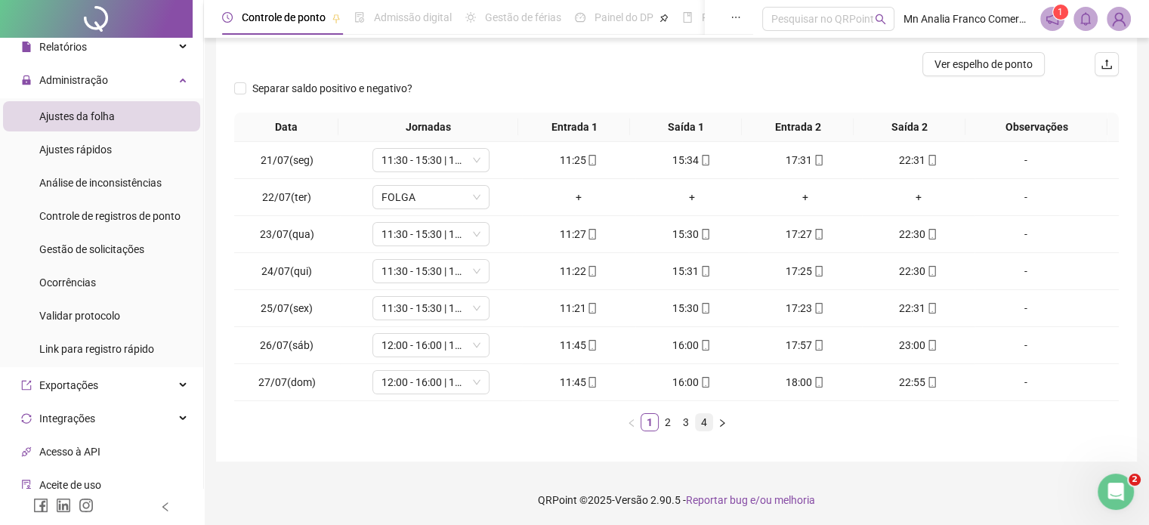
click at [712, 422] on link "4" at bounding box center [704, 422] width 17 height 17
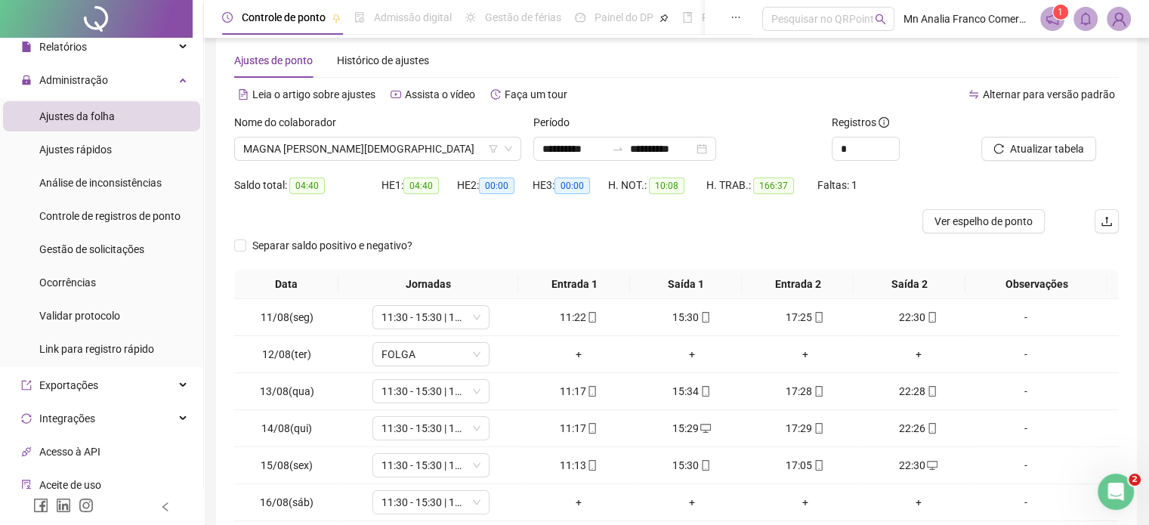
scroll to position [0, 0]
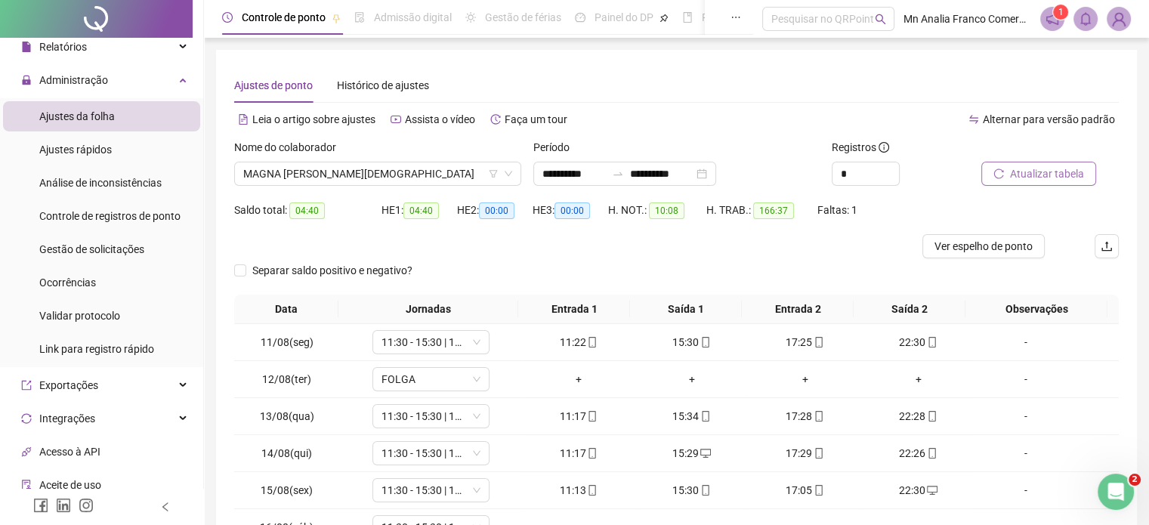
click at [1056, 180] on span "Atualizar tabela" at bounding box center [1047, 173] width 74 height 17
click at [680, 175] on input "**********" at bounding box center [661, 173] width 63 height 17
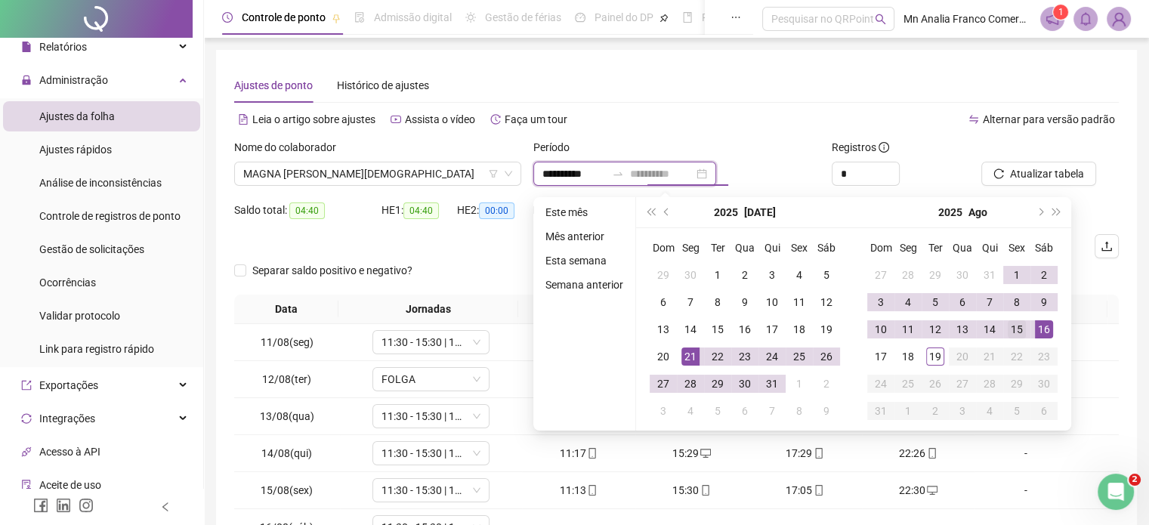
type input "**********"
click at [1020, 331] on div "15" at bounding box center [1017, 329] width 18 height 18
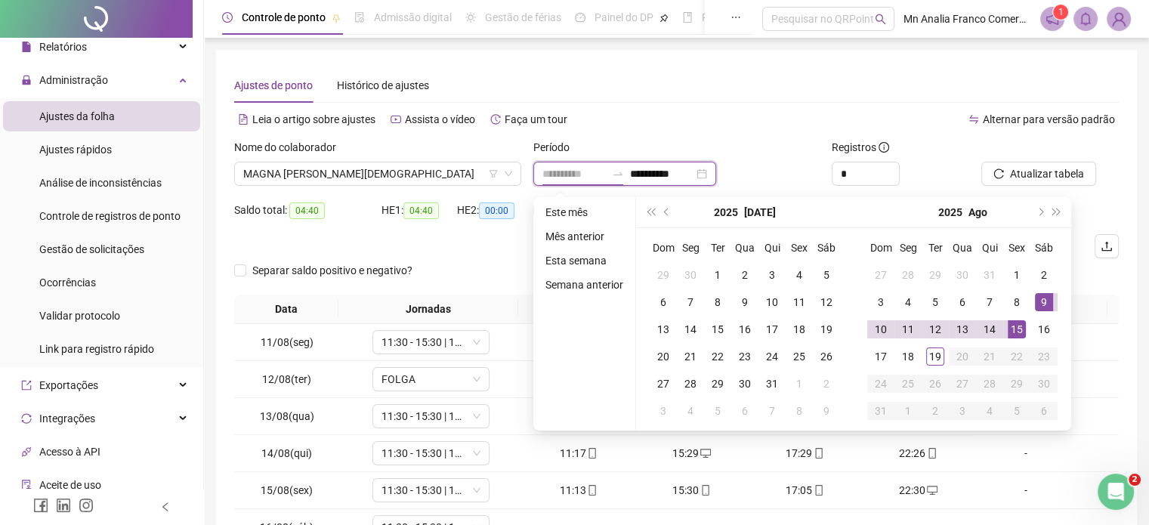
type input "**********"
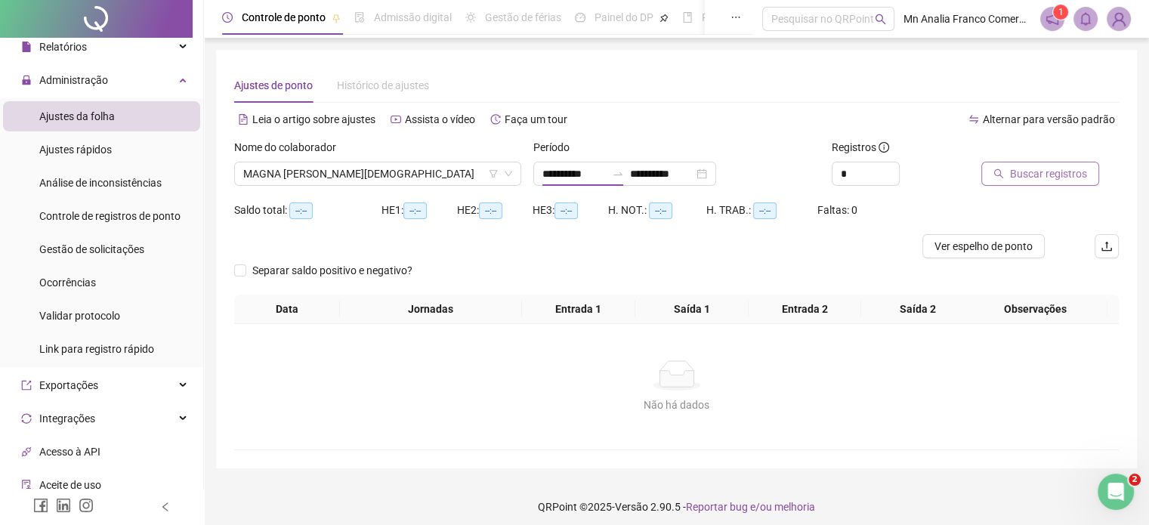
click at [1045, 174] on span "Buscar registros" at bounding box center [1048, 173] width 77 height 17
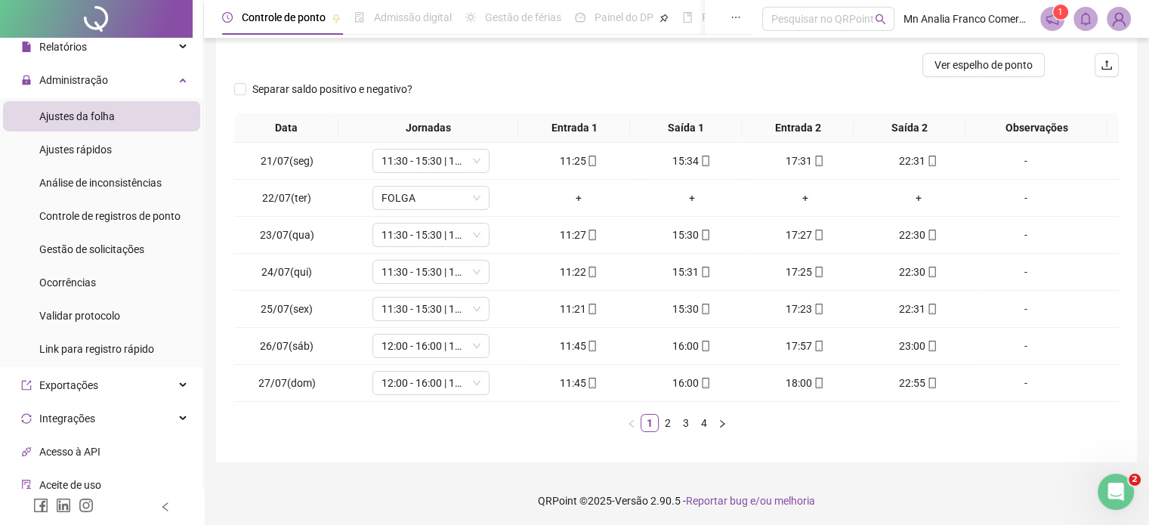
scroll to position [182, 0]
click at [673, 417] on link "2" at bounding box center [667, 422] width 17 height 17
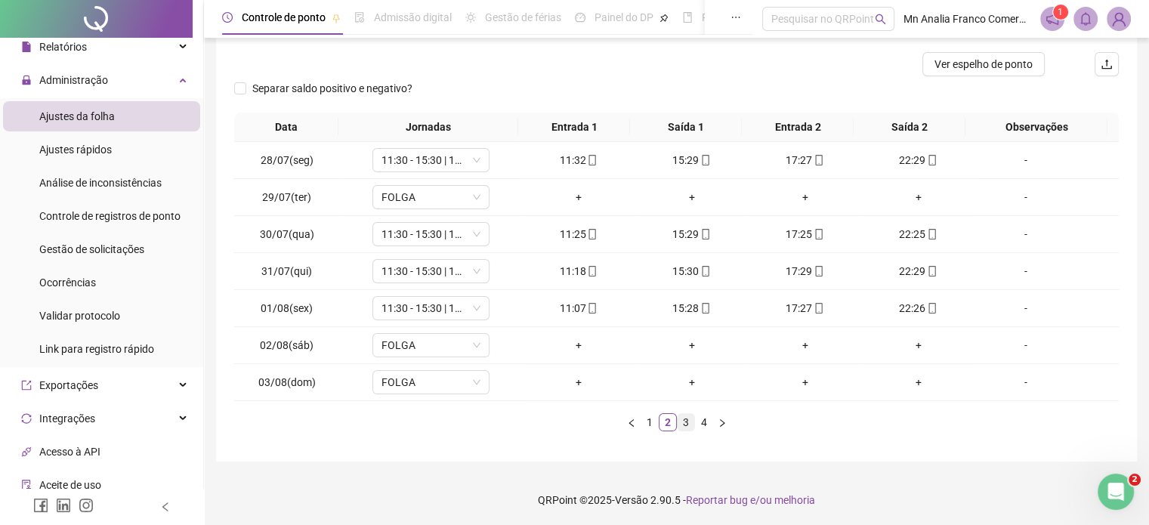
click at [693, 414] on link "3" at bounding box center [686, 422] width 17 height 17
click at [718, 407] on div "Data Jornadas Entrada 1 Saída 1 Entrada 2 Saída 2 Observações 04/08(seg) 11:30 …" at bounding box center [676, 272] width 884 height 319
click at [713, 420] on ul "1 2 3 4" at bounding box center [676, 422] width 884 height 18
click at [713, 420] on button "button" at bounding box center [722, 422] width 18 height 18
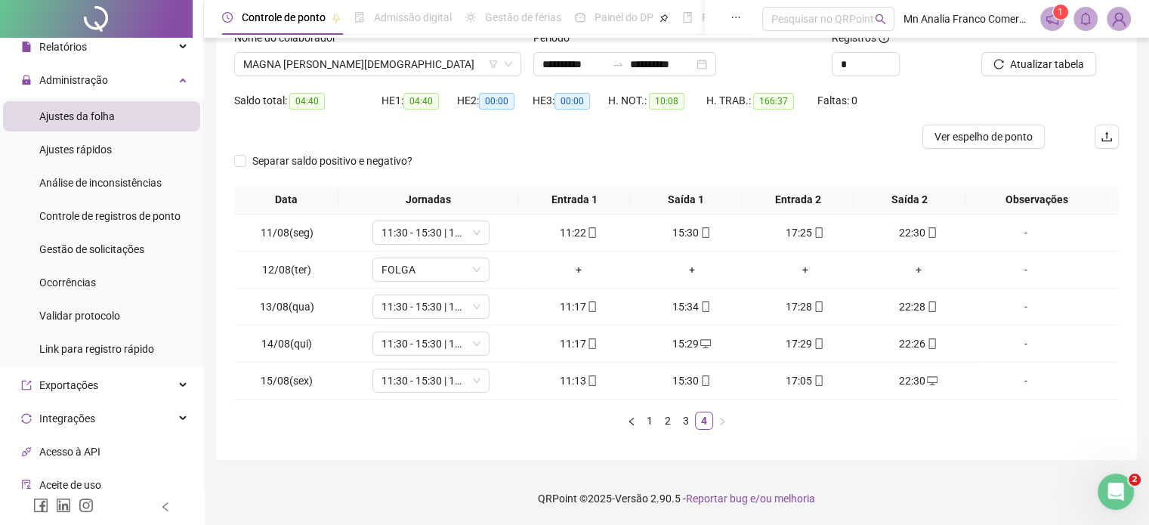
scroll to position [109, 0]
click at [977, 135] on span "Ver espelho de ponto" at bounding box center [983, 137] width 98 height 17
